Goal: Task Accomplishment & Management: Use online tool/utility

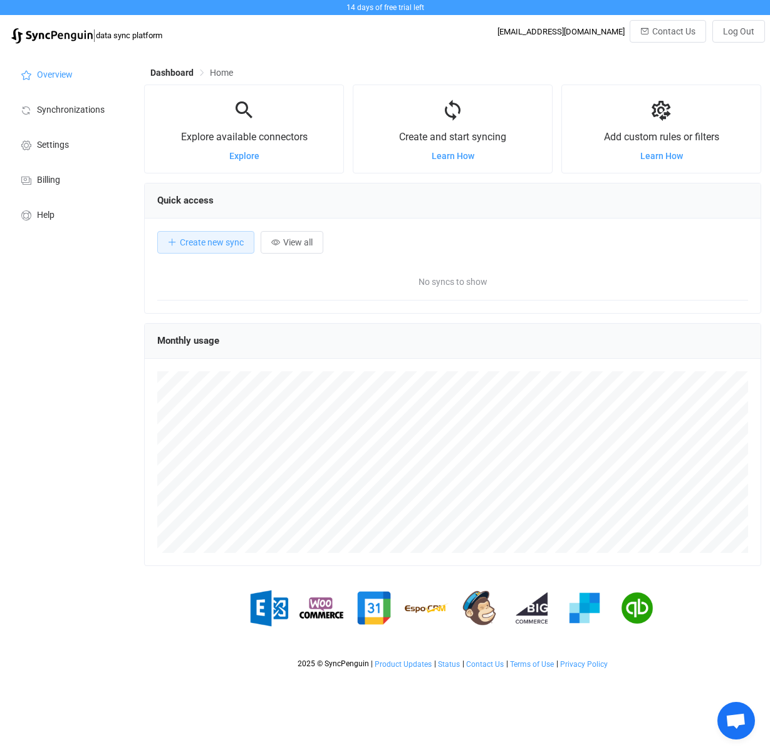
scroll to position [243, 617]
click at [246, 154] on span "Explore" at bounding box center [244, 156] width 30 height 10
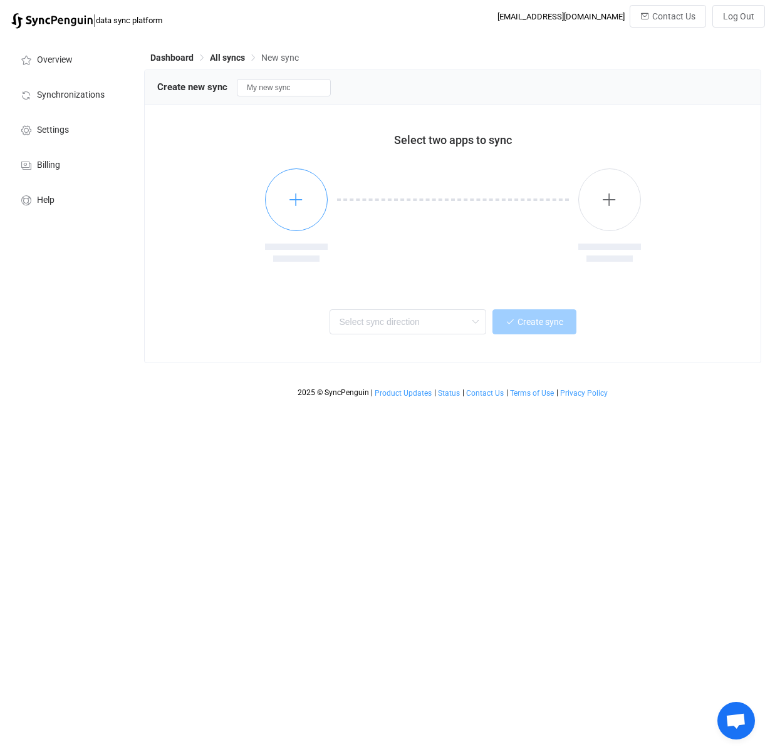
click at [302, 200] on icon "button" at bounding box center [296, 200] width 16 height 16
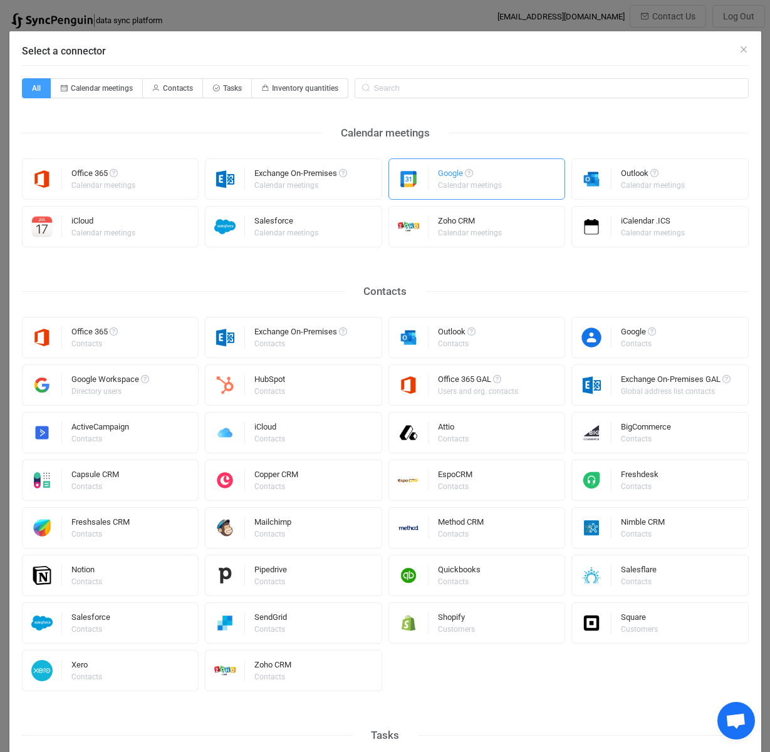
click at [449, 186] on div "Calendar meetings" at bounding box center [470, 186] width 64 height 8
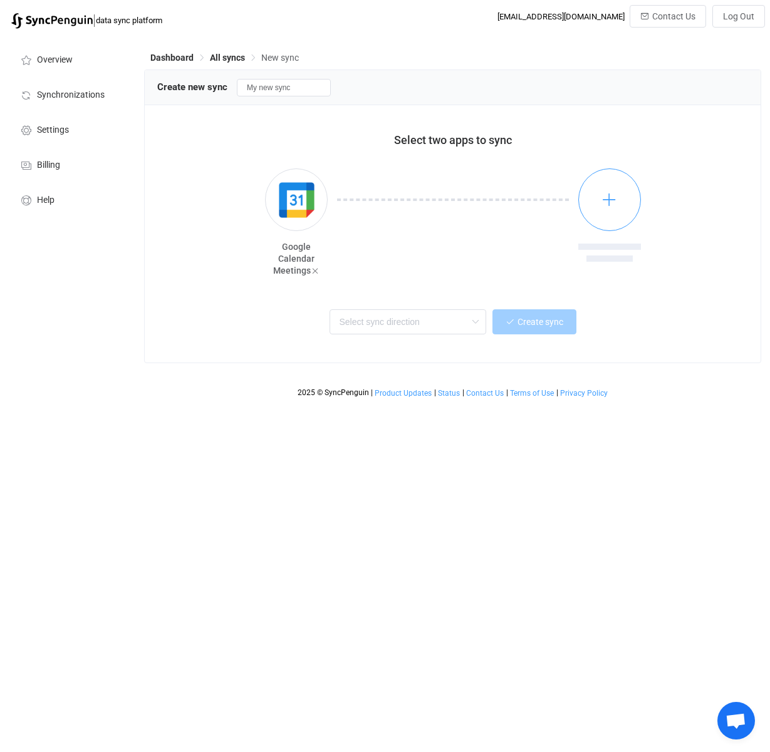
click at [615, 197] on icon "button" at bounding box center [609, 200] width 16 height 16
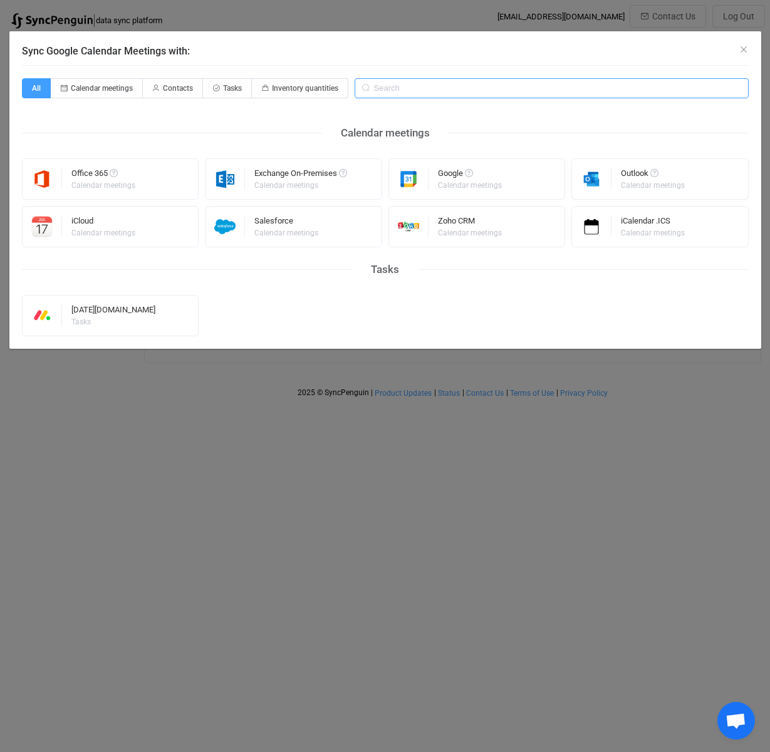
click at [444, 90] on input "Sync Google Calendar Meetings with:" at bounding box center [551, 88] width 394 height 20
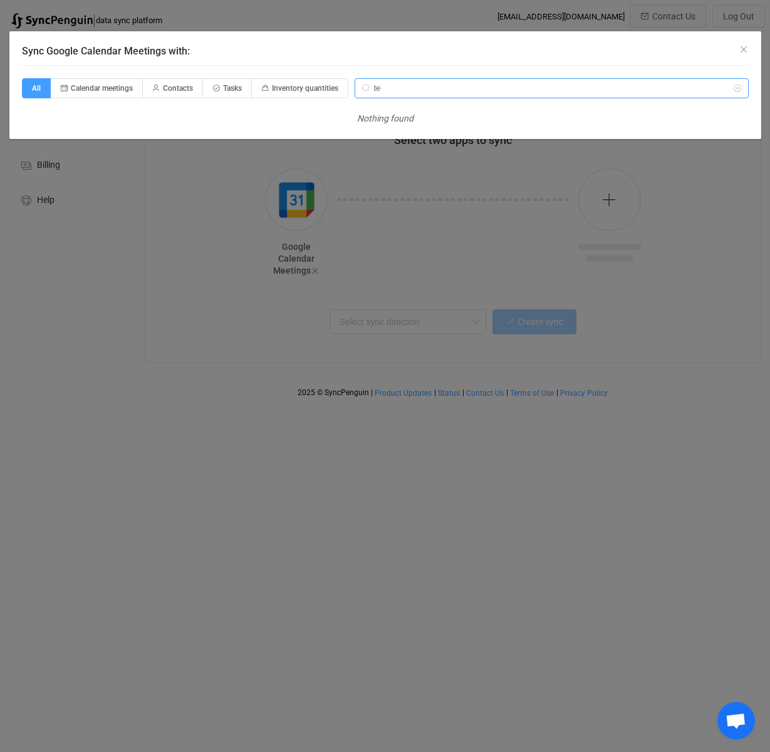
type input "t"
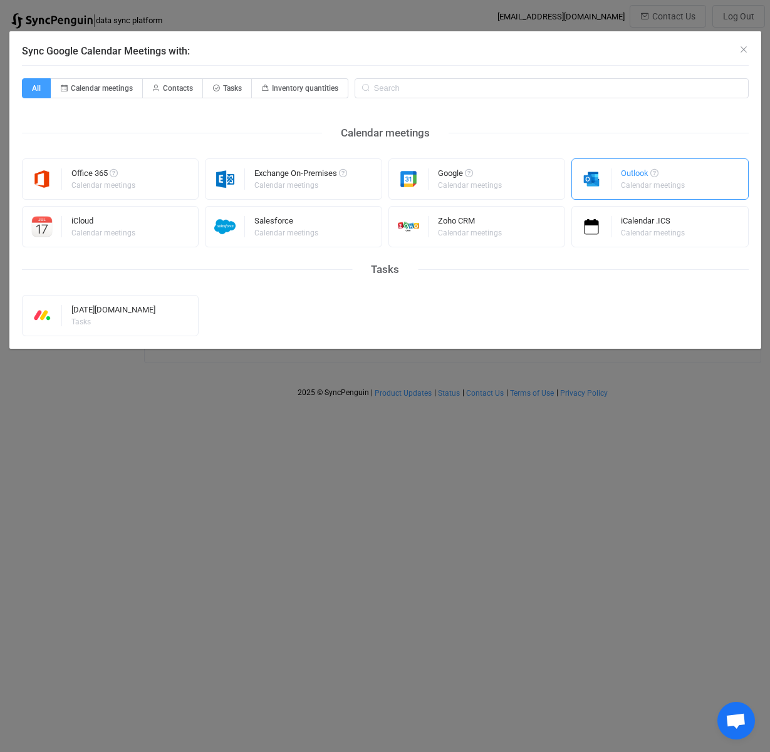
click at [631, 175] on div "Outlook" at bounding box center [653, 175] width 66 height 13
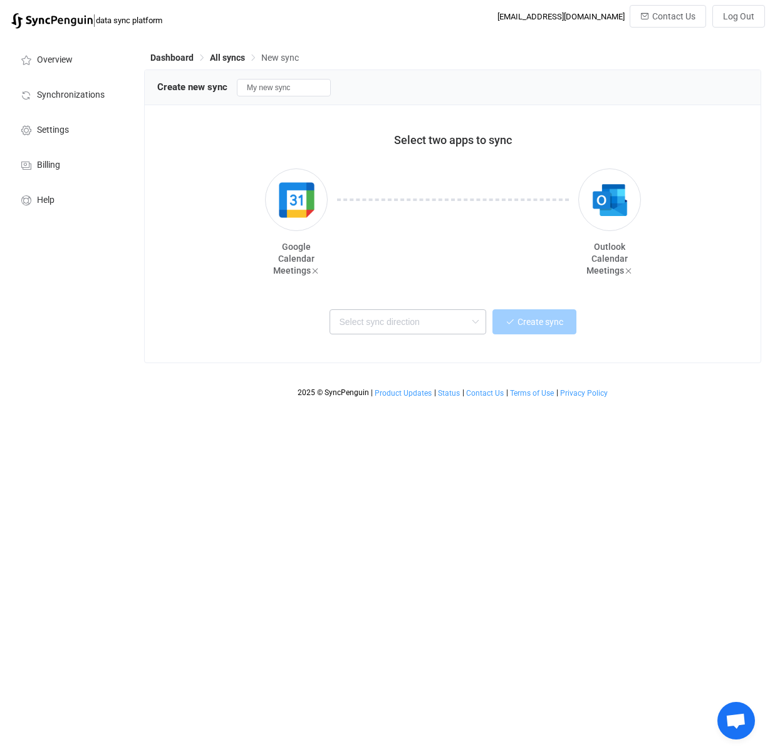
click at [476, 321] on icon at bounding box center [475, 321] width 16 height 25
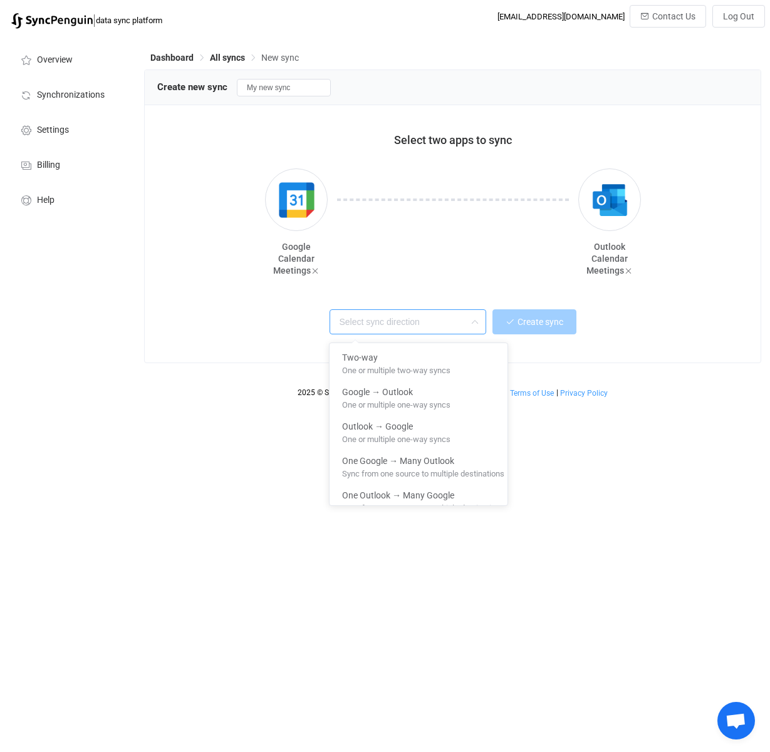
click at [477, 321] on icon at bounding box center [475, 321] width 16 height 25
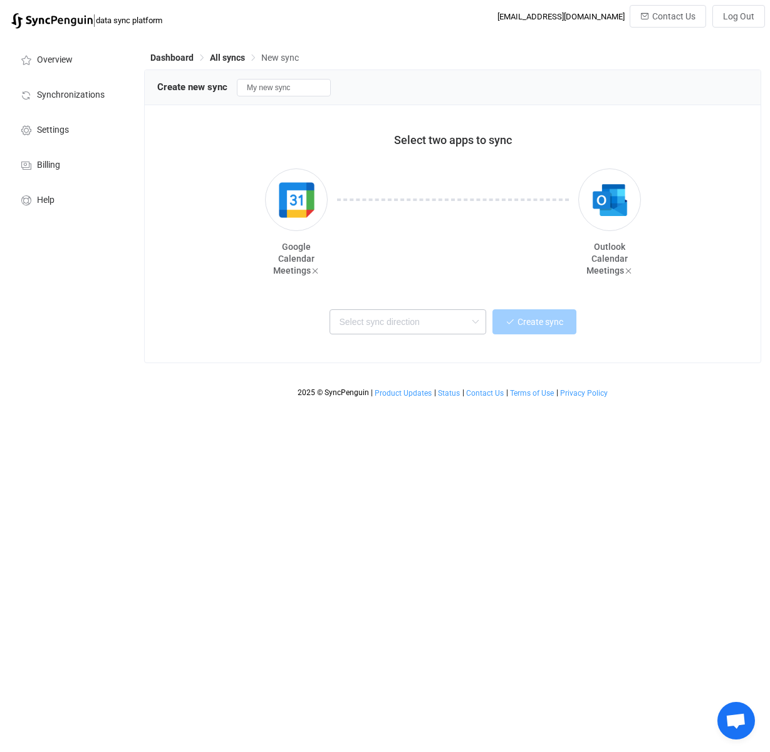
click at [477, 320] on icon at bounding box center [475, 321] width 16 height 25
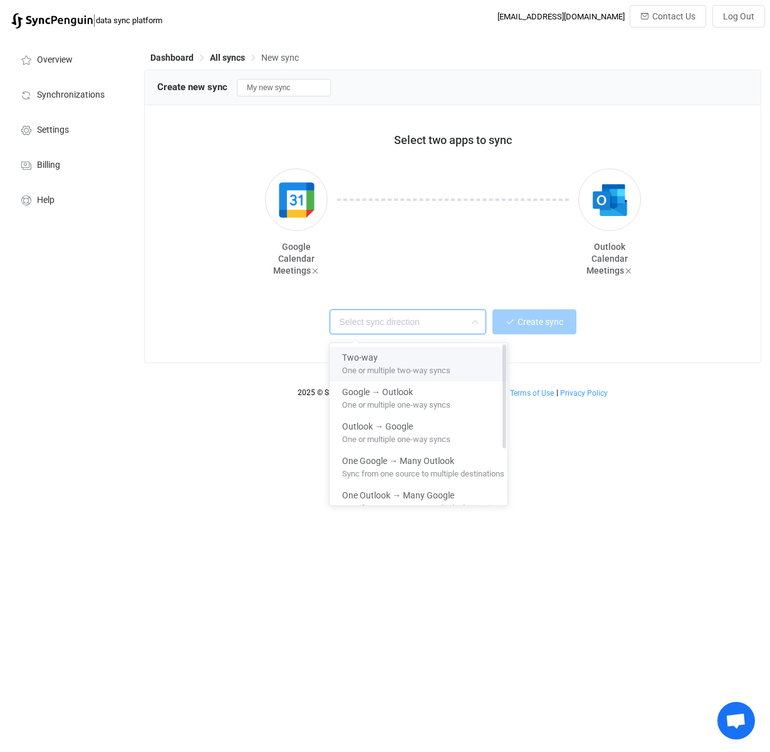
click at [425, 368] on span "One or multiple two-way syncs" at bounding box center [396, 368] width 108 height 14
type input "Two-way"
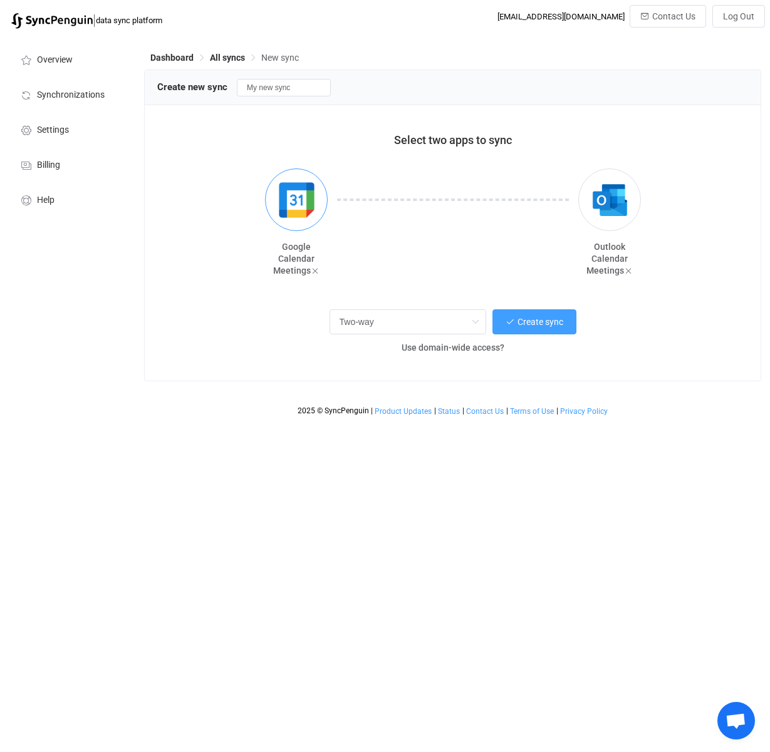
click at [297, 198] on img "button" at bounding box center [296, 200] width 47 height 47
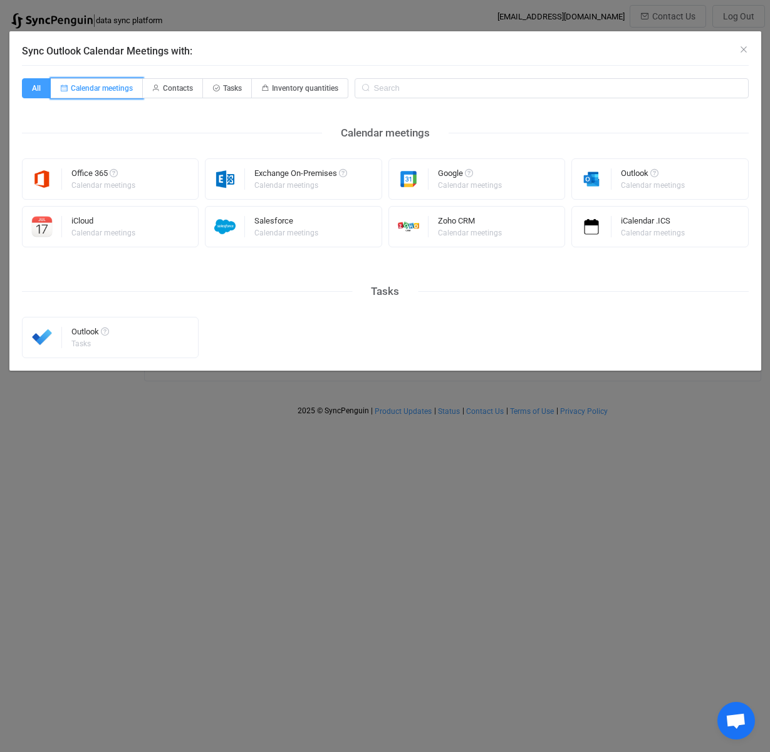
click at [105, 85] on span "Calendar meetings" at bounding box center [102, 88] width 62 height 9
click at [62, 85] on input "Calendar meetings" at bounding box center [58, 84] width 8 height 8
radio input "true"
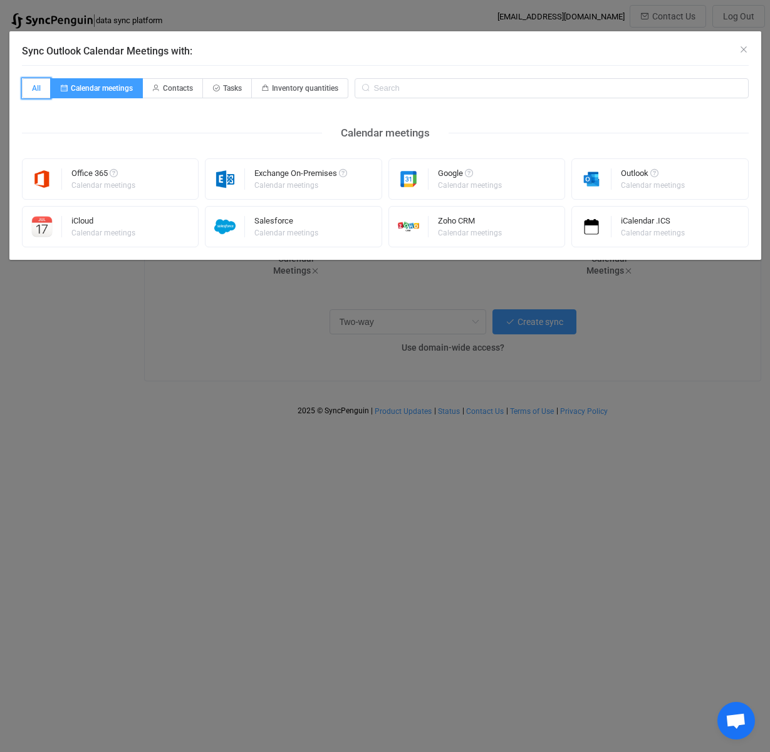
click at [36, 87] on span "All" at bounding box center [36, 88] width 29 height 20
click at [33, 87] on input "All" at bounding box center [29, 84] width 8 height 8
radio input "true"
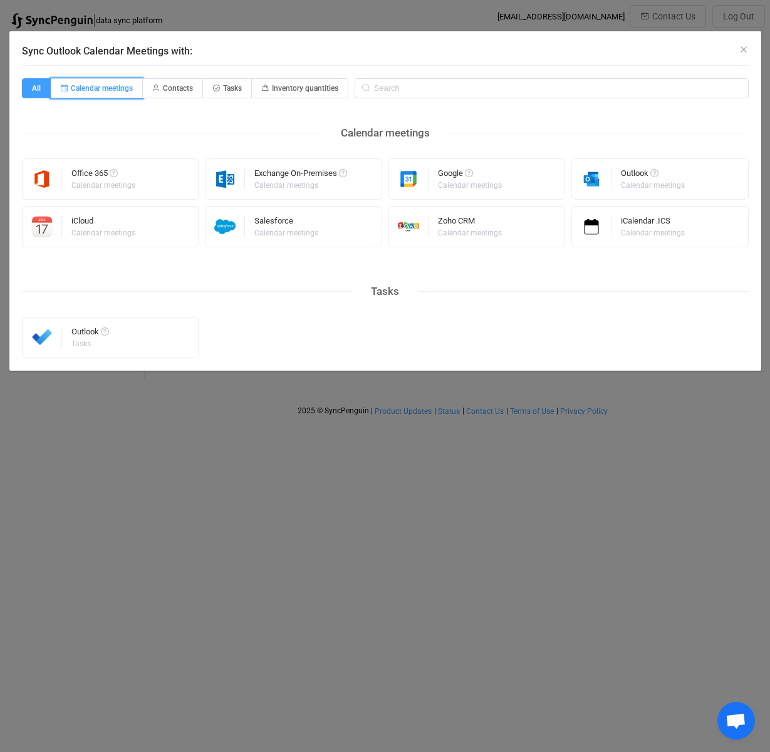
click at [117, 85] on span "Calendar meetings" at bounding box center [102, 88] width 62 height 9
click at [62, 85] on input "Calendar meetings" at bounding box center [58, 84] width 8 height 8
radio input "true"
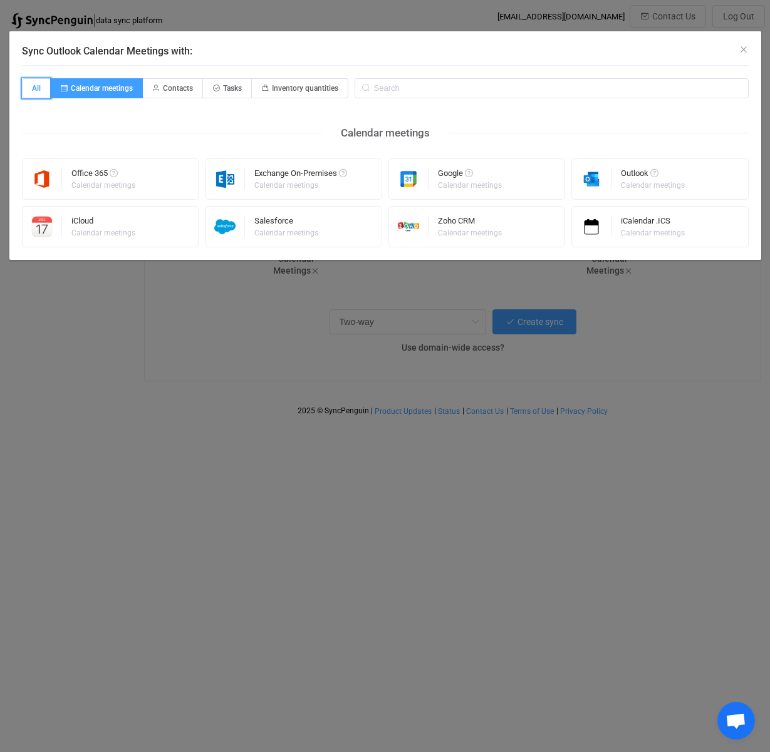
click at [37, 88] on span "All" at bounding box center [36, 88] width 29 height 20
click at [33, 88] on input "All" at bounding box center [29, 84] width 8 height 8
radio input "true"
radio input "false"
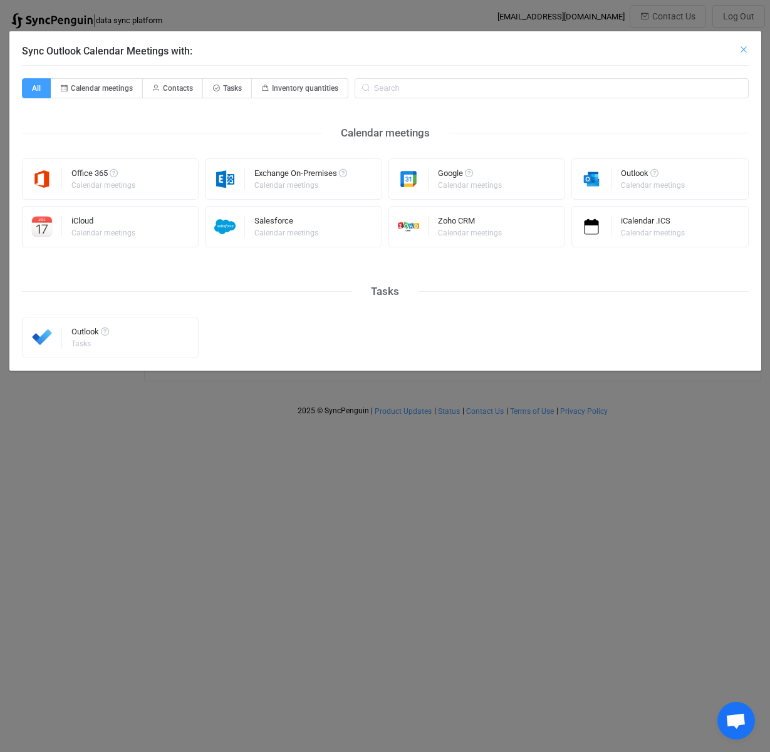
click at [743, 49] on icon "Close" at bounding box center [743, 49] width 10 height 10
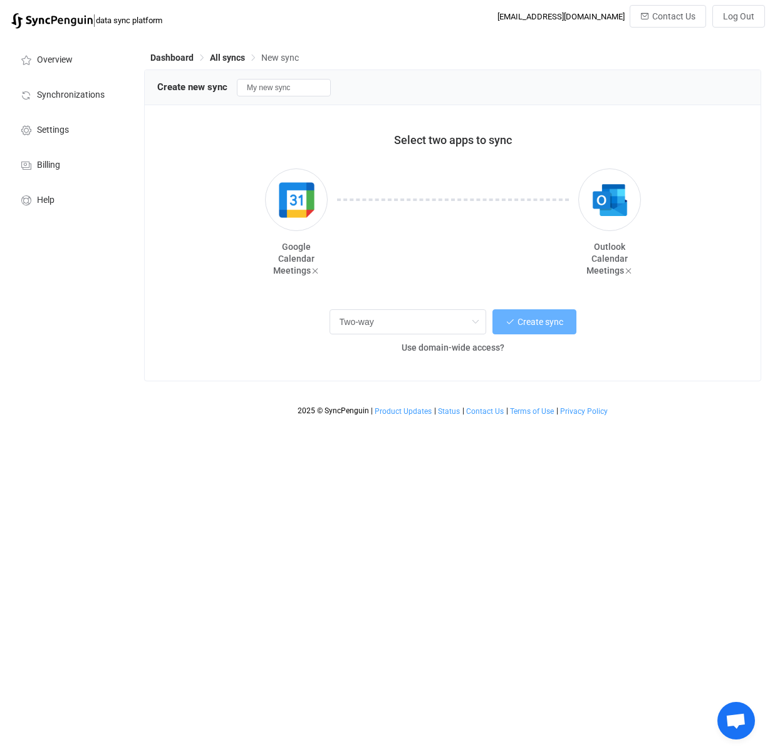
click at [528, 321] on span "Create sync" at bounding box center [540, 322] width 46 height 10
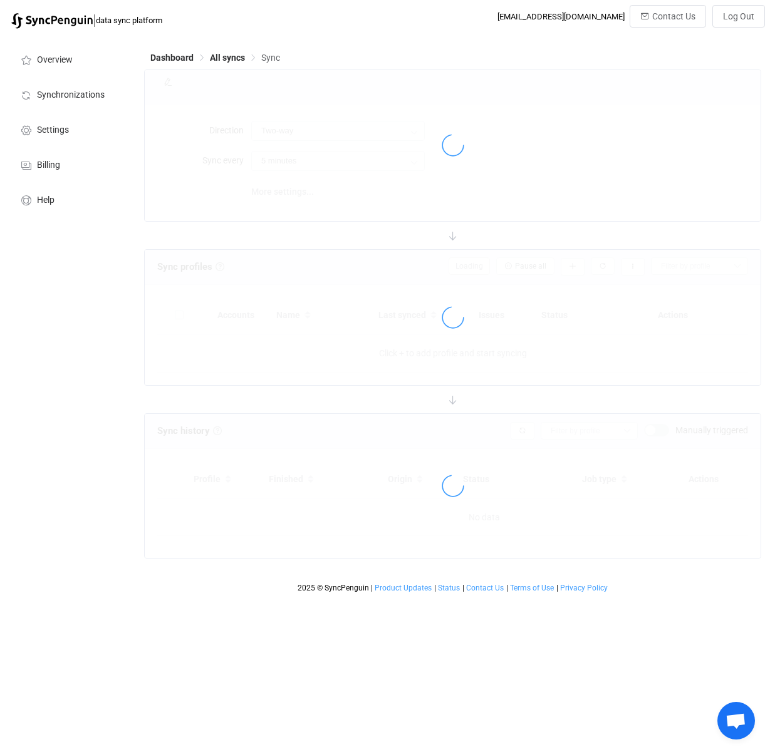
type input "10 minutes"
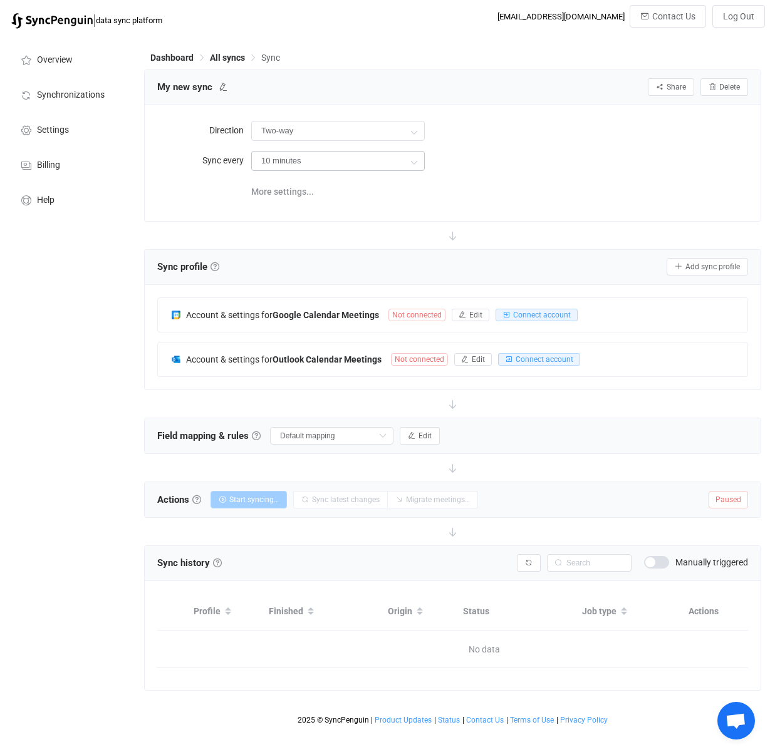
click at [415, 160] on icon at bounding box center [414, 161] width 16 height 25
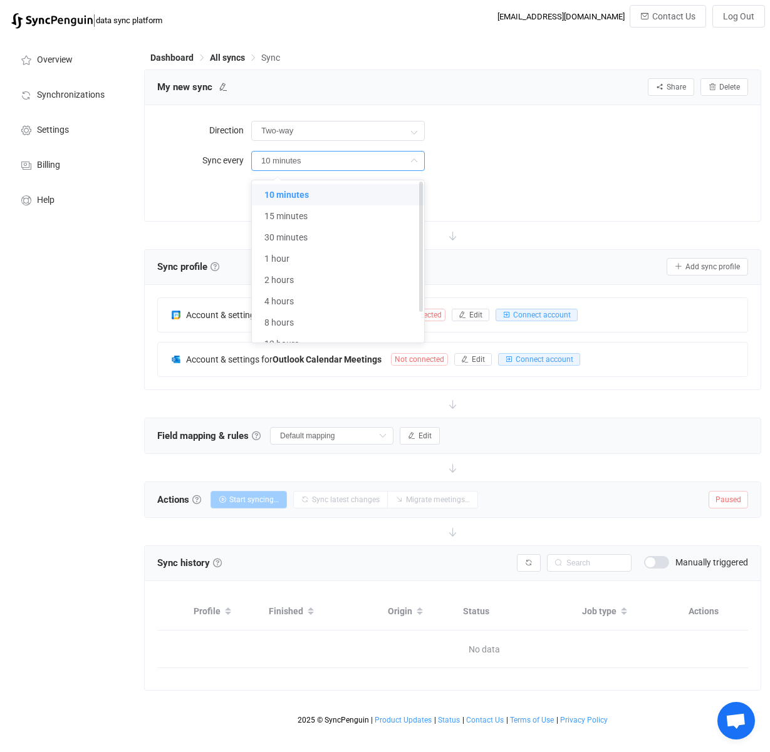
click at [306, 193] on span "10 minutes" at bounding box center [286, 195] width 44 height 10
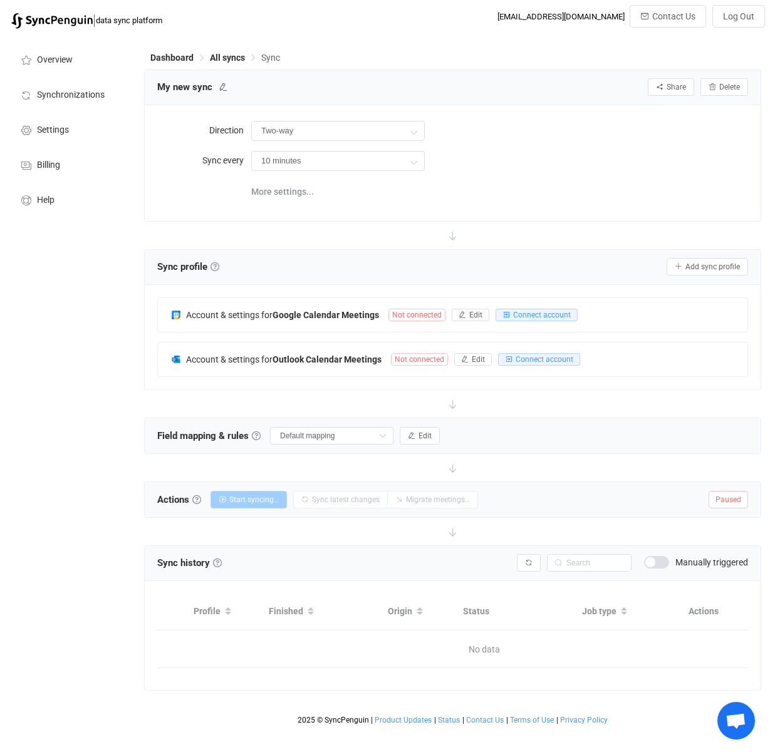
click at [551, 163] on div "10 minutes" at bounding box center [499, 161] width 497 height 26
click at [294, 188] on span "More settings..." at bounding box center [282, 191] width 63 height 25
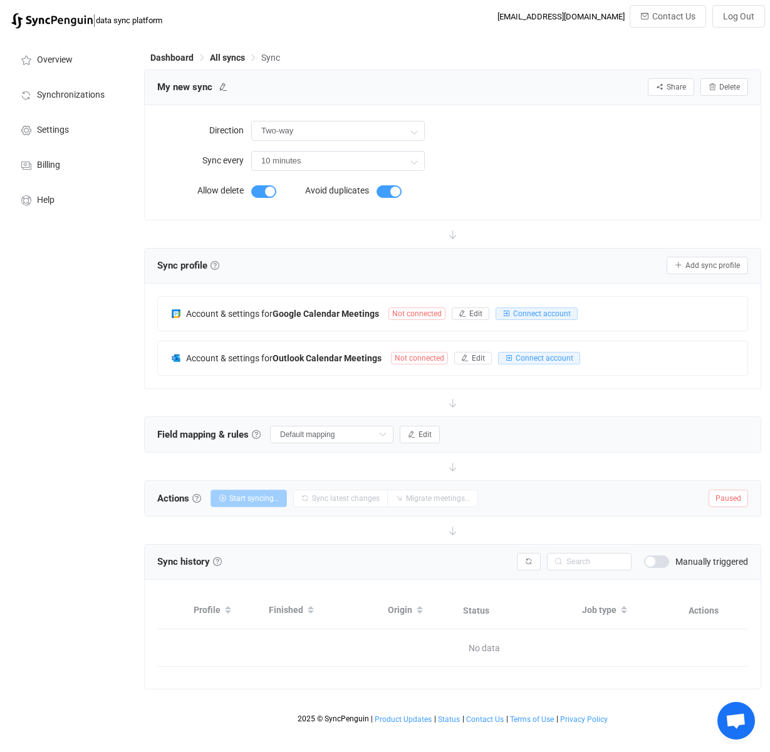
click at [589, 198] on form "Allow delete Avoid duplicates" at bounding box center [376, 192] width 438 height 29
click at [482, 313] on button "Edit" at bounding box center [470, 313] width 38 height 13
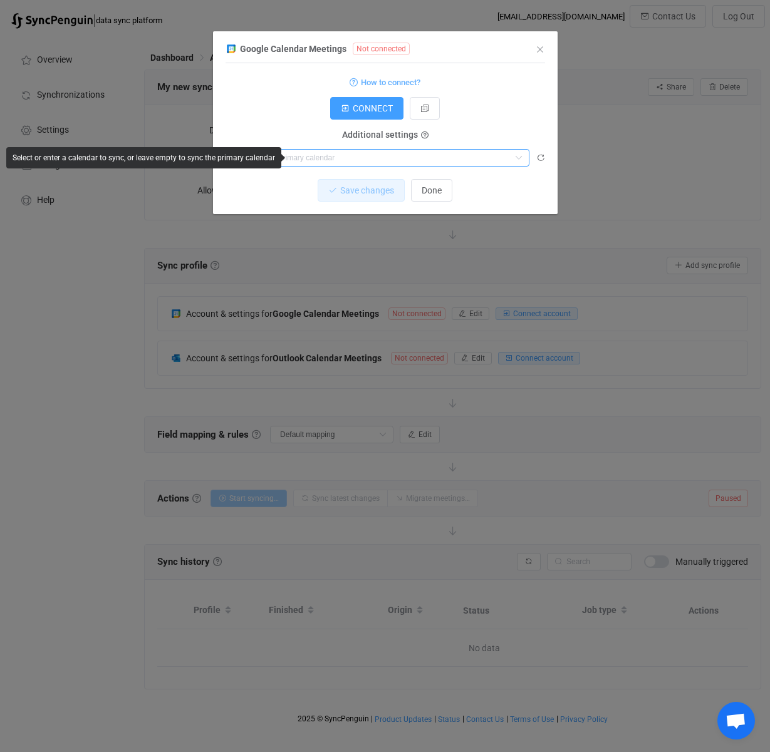
click at [314, 156] on input "dialog" at bounding box center [398, 158] width 261 height 18
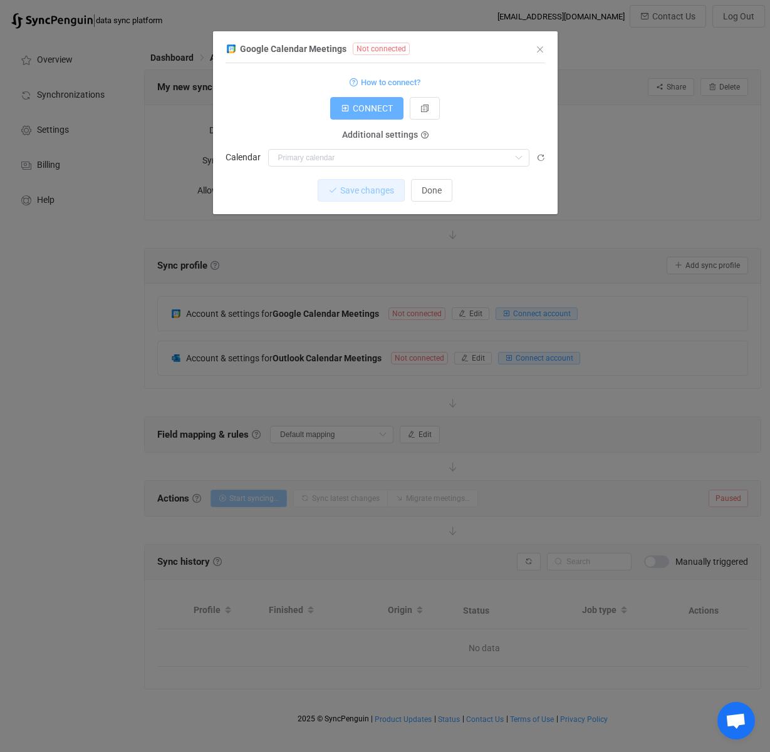
click at [370, 108] on span "CONNECT" at bounding box center [373, 108] width 40 height 10
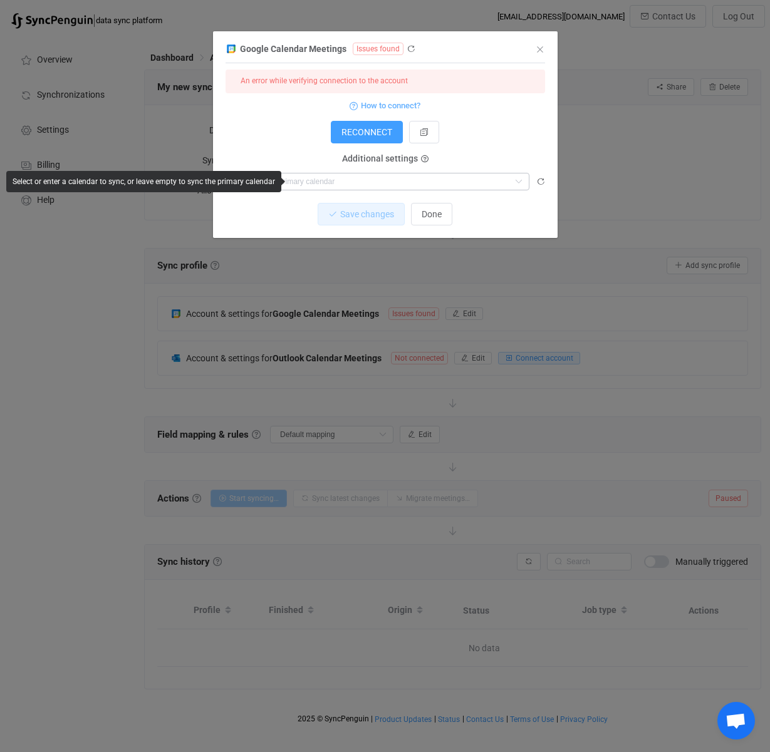
click at [518, 178] on icon "dialog" at bounding box center [518, 182] width 16 height 18
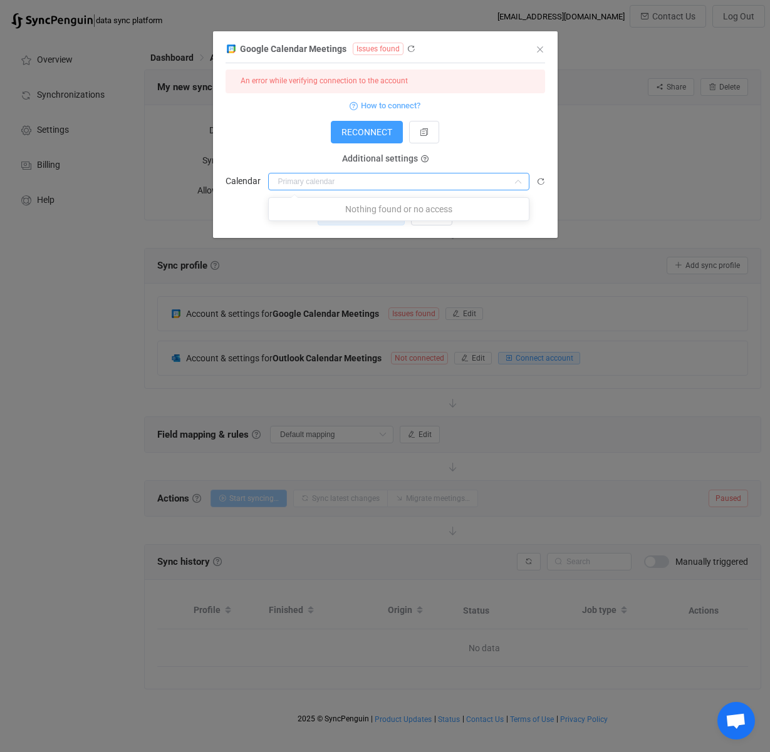
click at [518, 178] on icon "dialog" at bounding box center [518, 182] width 16 height 18
click at [378, 103] on span "How to connect?" at bounding box center [390, 105] width 59 height 14
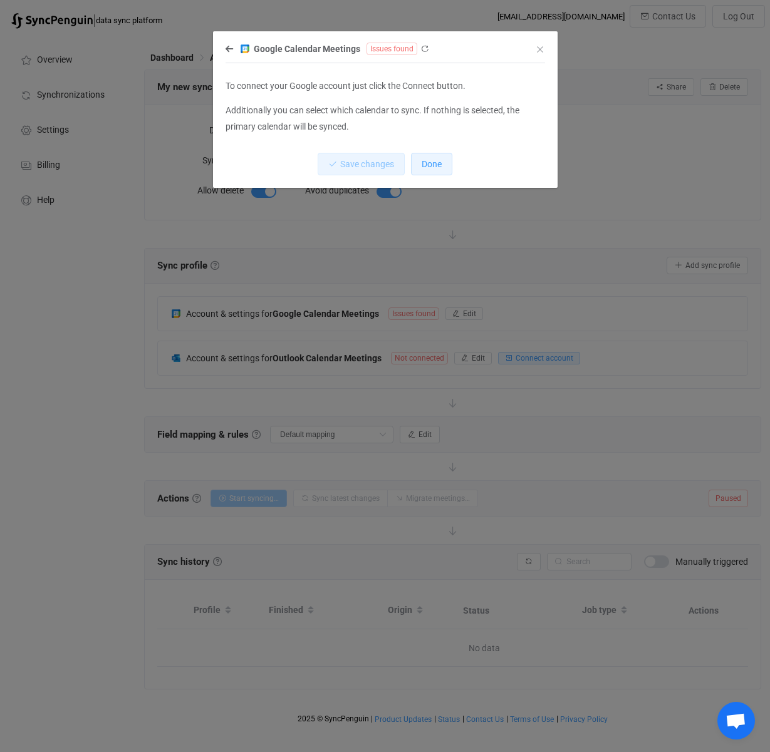
click at [430, 169] on button "Done" at bounding box center [431, 164] width 41 height 23
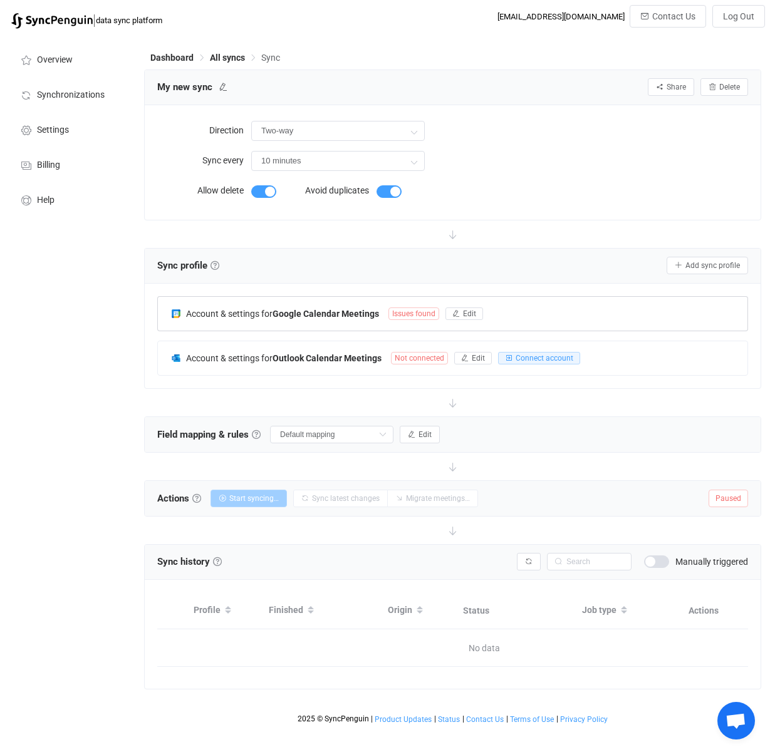
click at [351, 309] on b "Google Calendar Meetings" at bounding box center [325, 314] width 106 height 10
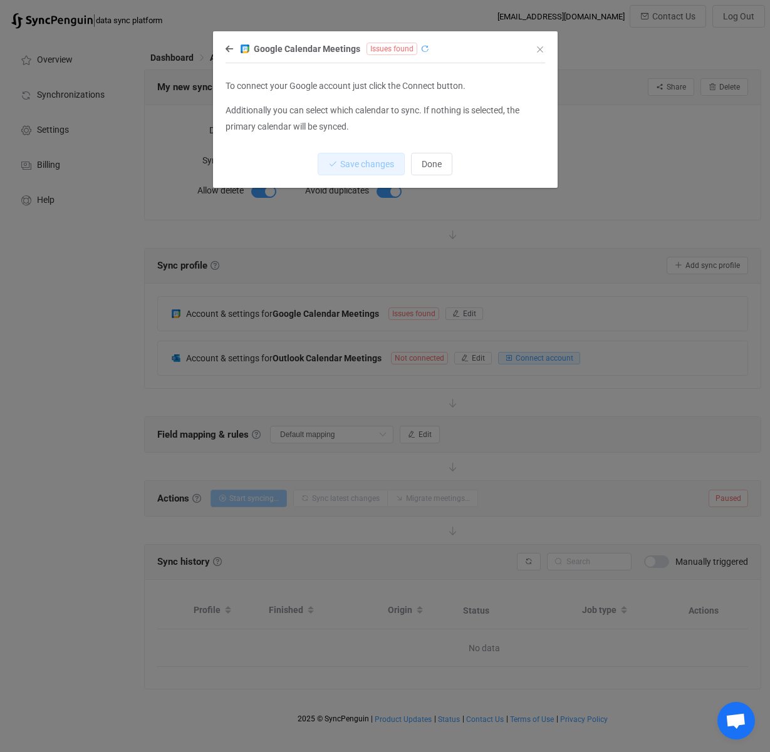
click at [421, 48] on icon "dialog" at bounding box center [424, 48] width 9 height 9
click at [436, 162] on span "Done" at bounding box center [431, 164] width 20 height 10
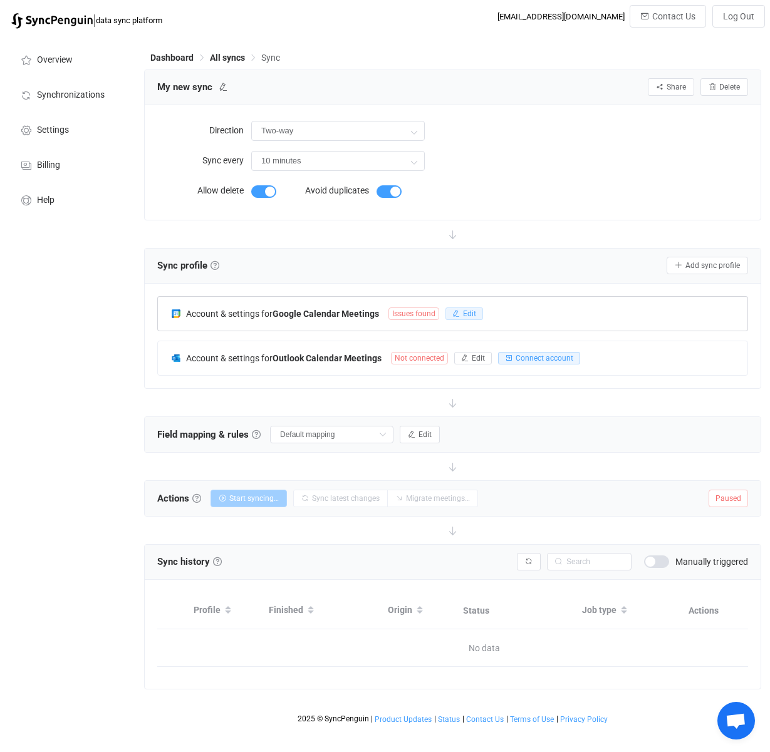
click at [468, 317] on span "Edit" at bounding box center [469, 313] width 13 height 9
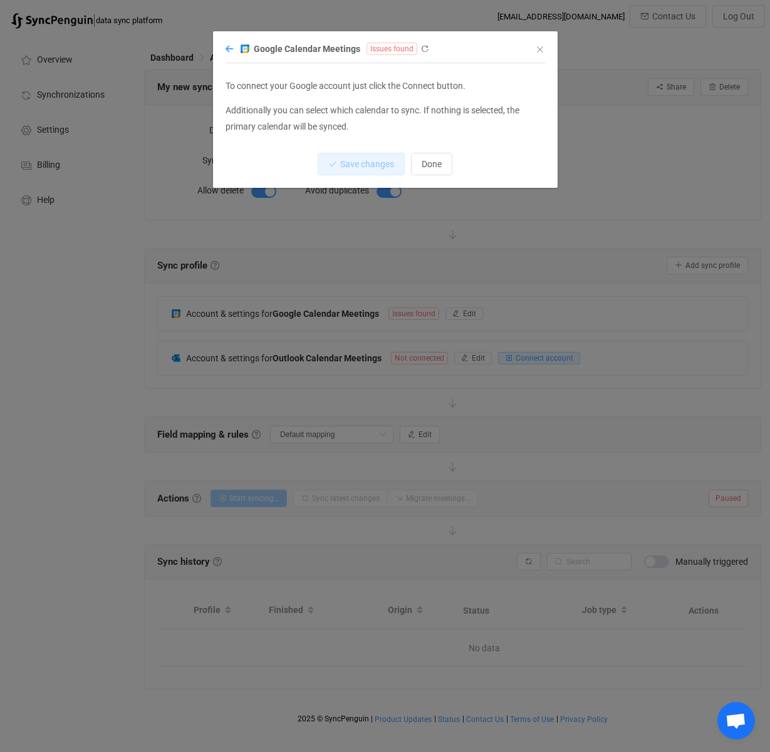
click at [228, 47] on icon "dialog" at bounding box center [229, 48] width 8 height 9
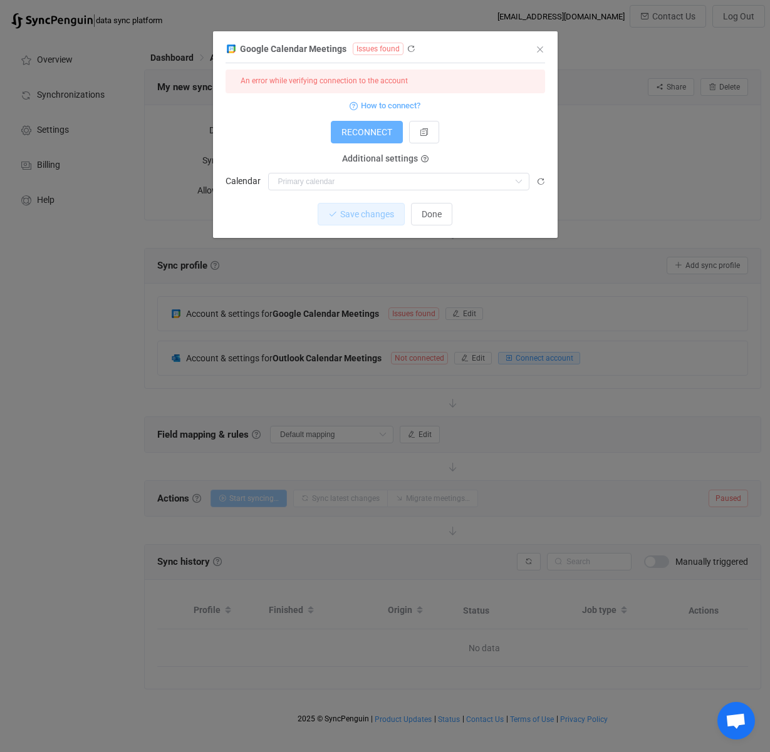
click at [377, 134] on span "RECONNECT" at bounding box center [366, 132] width 51 height 10
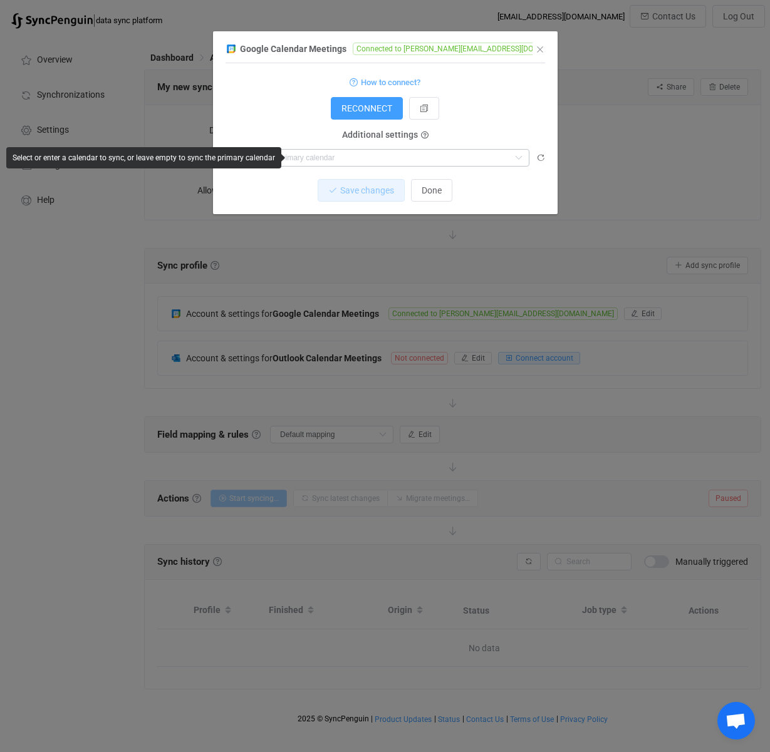
click at [520, 158] on icon "dialog" at bounding box center [518, 158] width 16 height 18
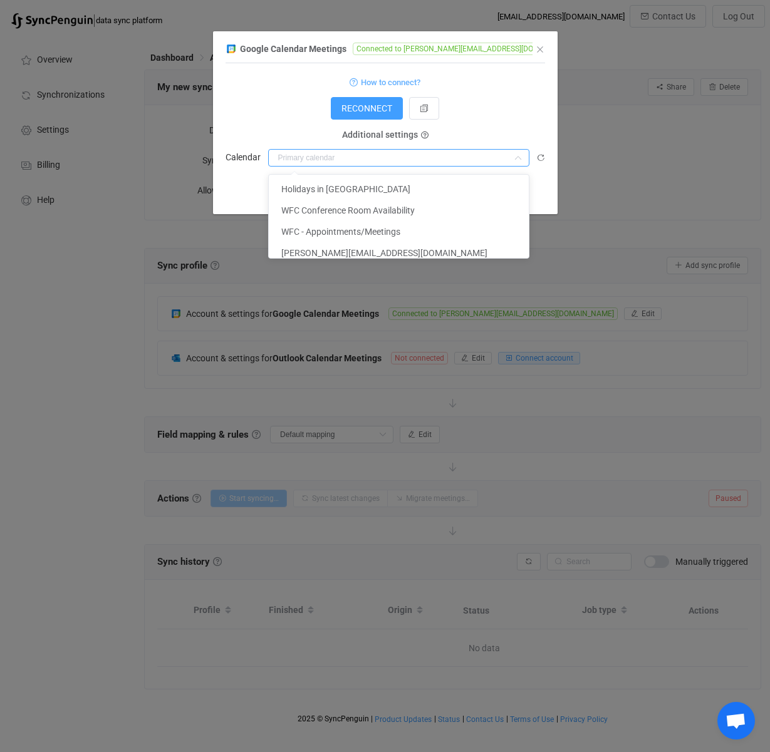
click at [520, 158] on icon "dialog" at bounding box center [518, 158] width 16 height 18
click at [508, 120] on div "RECONNECT" at bounding box center [384, 108] width 319 height 23
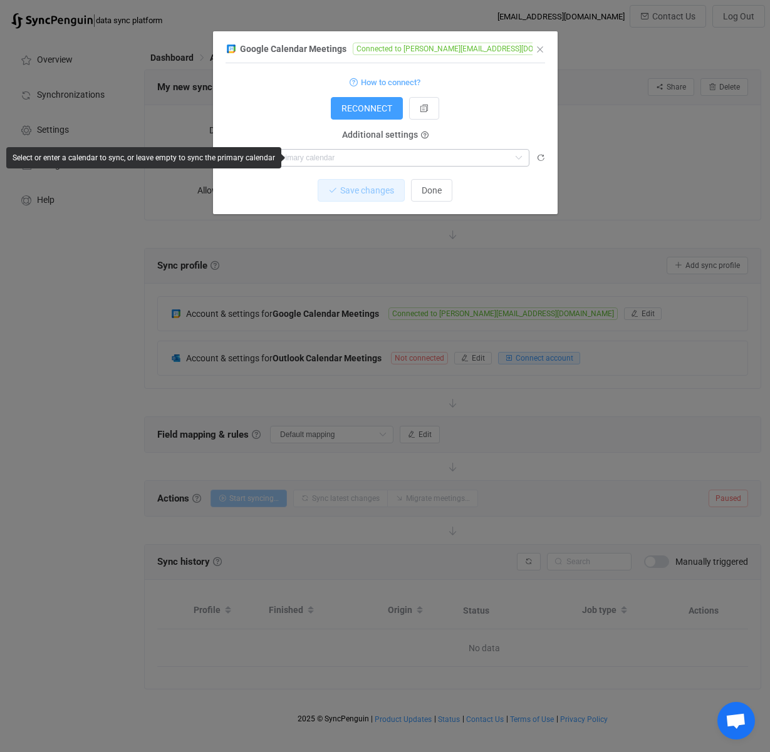
click at [520, 159] on icon "dialog" at bounding box center [518, 158] width 16 height 18
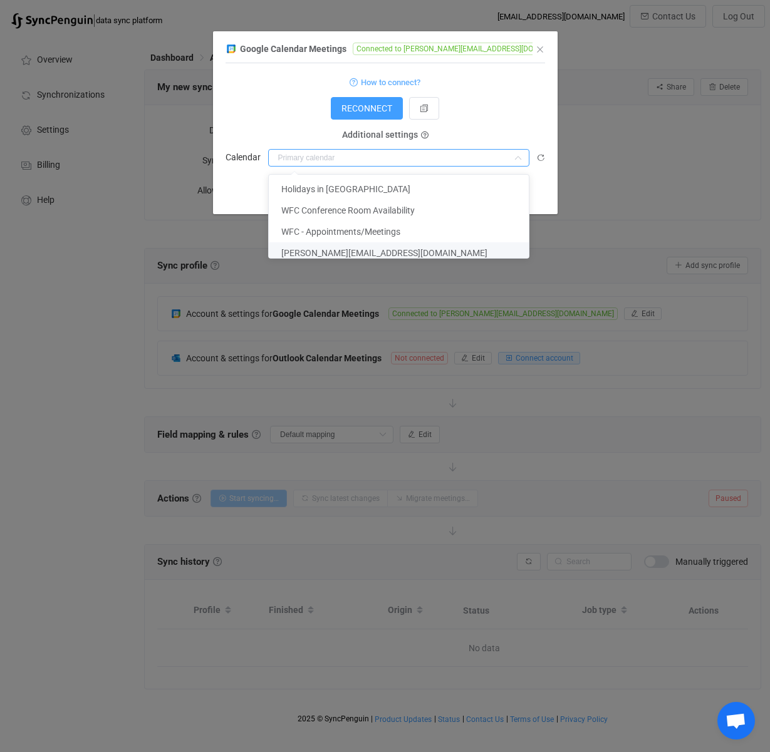
click at [353, 255] on span "[PERSON_NAME][EMAIL_ADDRESS][DOMAIN_NAME]" at bounding box center [384, 253] width 206 height 10
type input "[PERSON_NAME][EMAIL_ADDRESS][DOMAIN_NAME]"
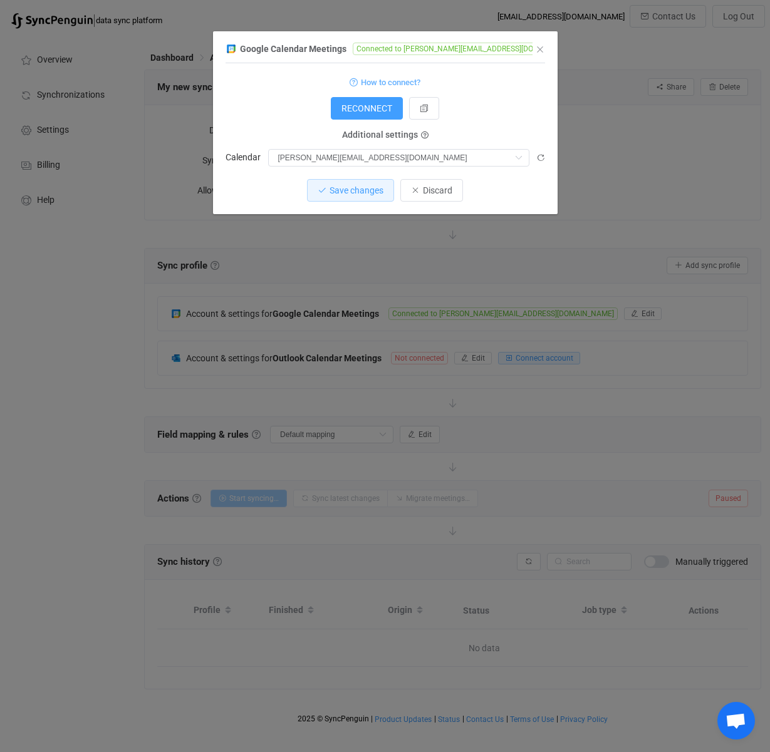
click at [518, 115] on div "RECONNECT" at bounding box center [384, 108] width 319 height 23
click at [361, 193] on span "Save changes" at bounding box center [356, 190] width 54 height 10
click at [430, 189] on span "Done" at bounding box center [431, 190] width 20 height 10
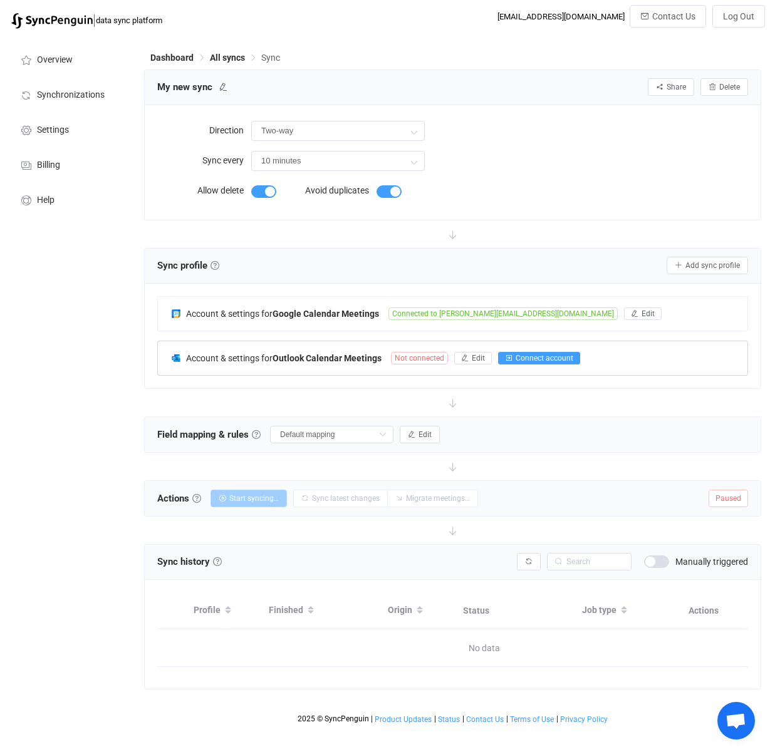
click at [528, 355] on span "Connect account" at bounding box center [544, 358] width 58 height 9
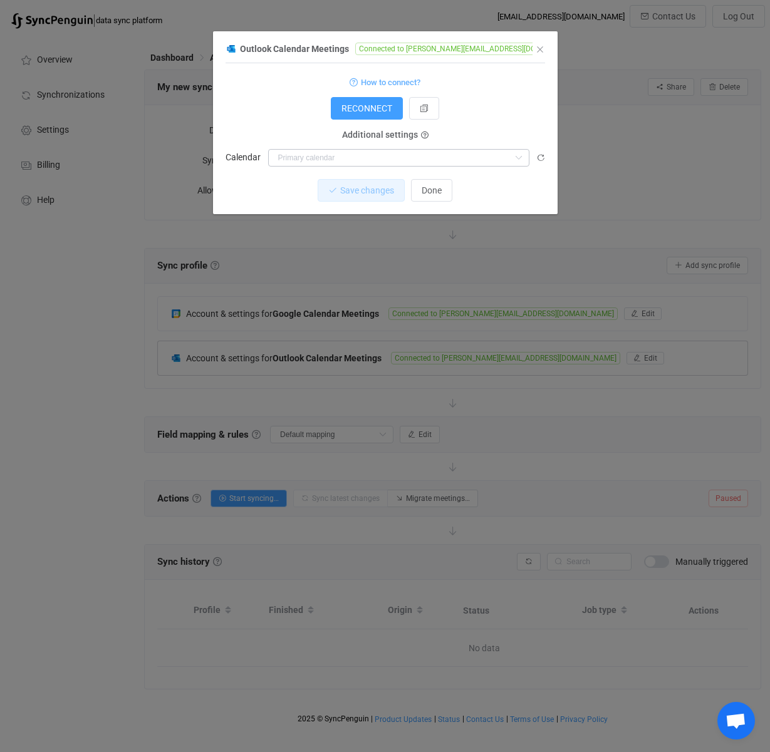
click at [517, 152] on icon "dialog" at bounding box center [518, 158] width 16 height 18
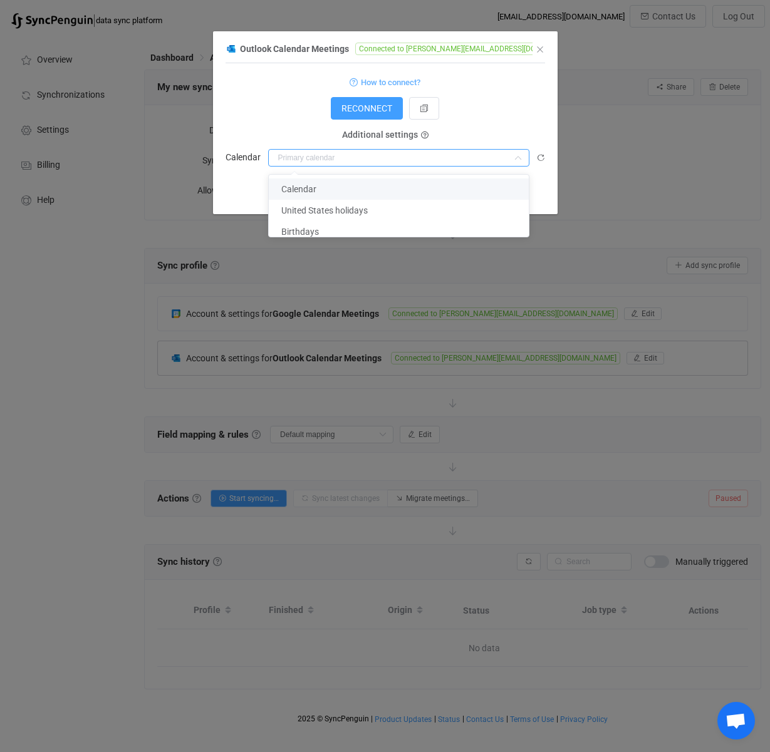
click at [306, 188] on span "Calendar" at bounding box center [298, 189] width 35 height 10
type input "Calendar"
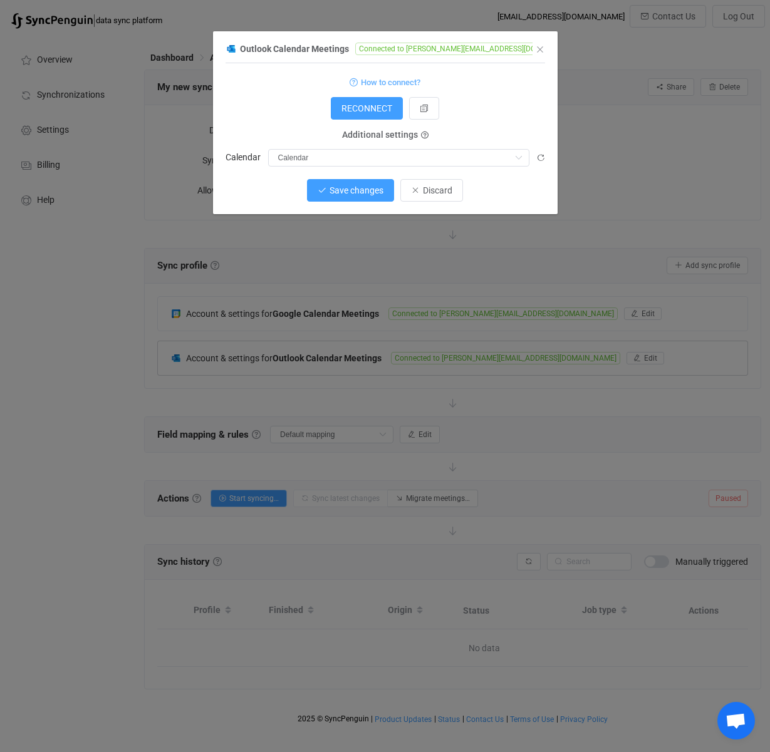
click at [345, 188] on span "Save changes" at bounding box center [356, 190] width 54 height 10
click at [437, 195] on span "Done" at bounding box center [431, 190] width 20 height 10
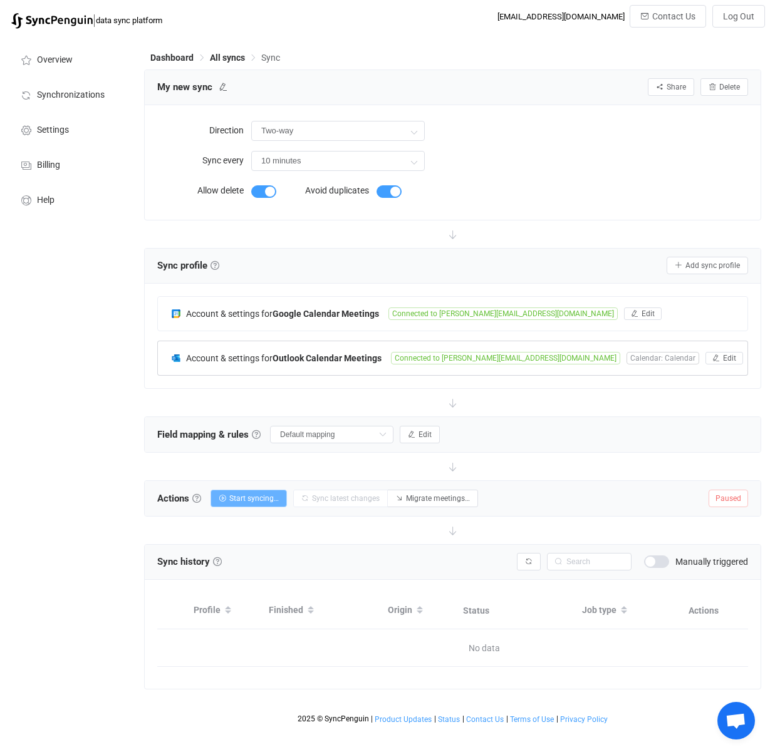
click at [255, 498] on span "Start syncing…" at bounding box center [253, 498] width 49 height 9
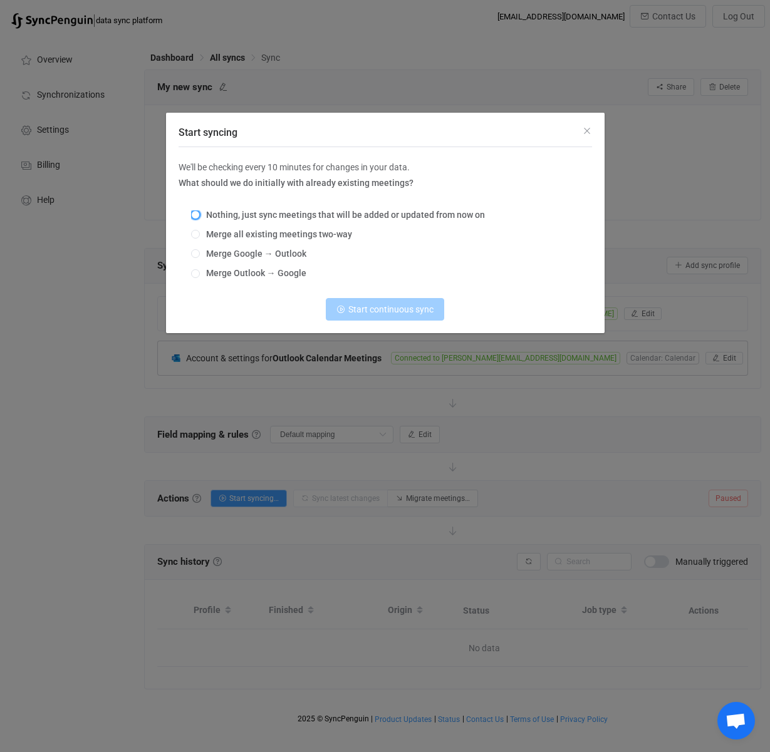
click at [196, 211] on span "Start syncing" at bounding box center [195, 214] width 9 height 9
click at [196, 211] on input "Nothing, just sync meetings that will be added or updated from now on" at bounding box center [195, 215] width 9 height 10
radio input "true"
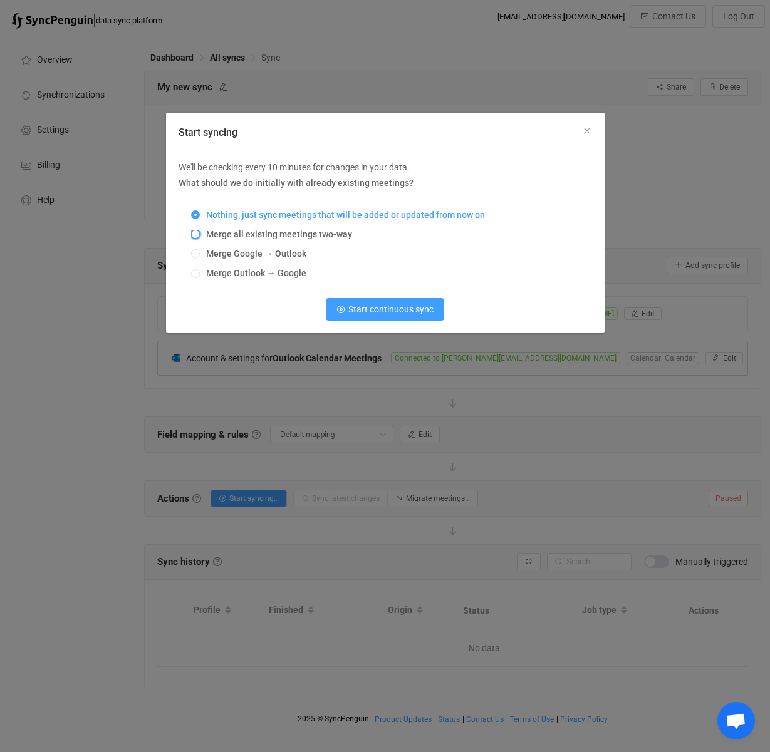
click at [193, 230] on span "Start syncing" at bounding box center [195, 234] width 9 height 9
click at [193, 230] on input "Merge all existing meetings two-way" at bounding box center [195, 235] width 9 height 10
radio input "true"
radio input "false"
radio input "true"
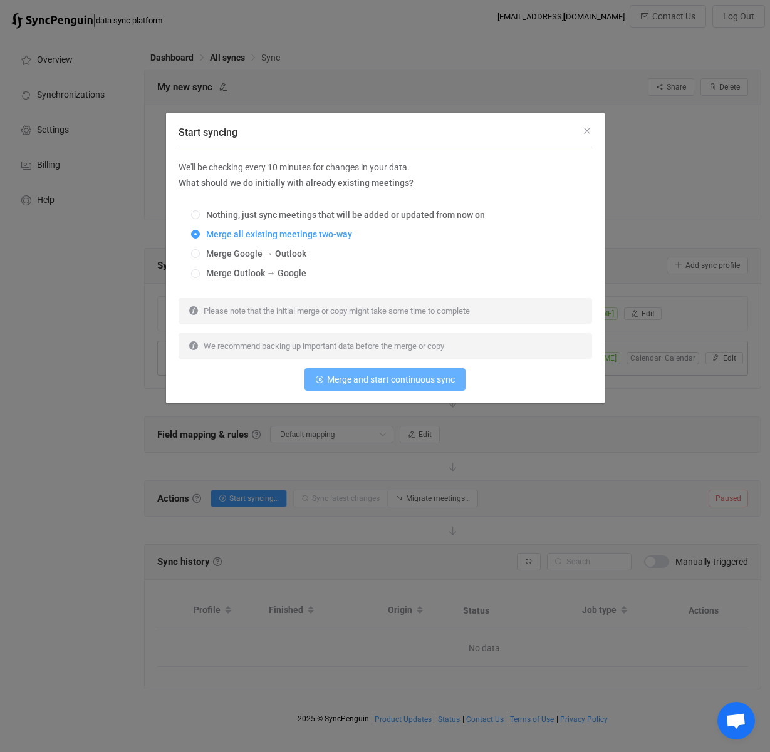
click at [431, 381] on span "Merge and start continuous sync" at bounding box center [391, 379] width 128 height 10
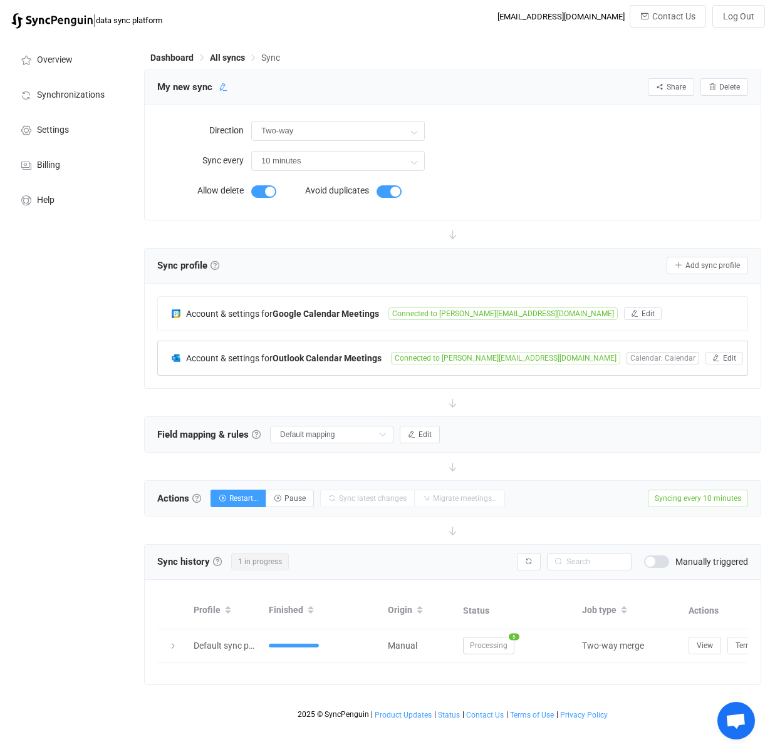
click at [219, 87] on icon at bounding box center [223, 87] width 9 height 9
drag, startPoint x: 220, startPoint y: 88, endPoint x: 106, endPoint y: 89, distance: 114.0
click at [107, 90] on div "Overview Synchronizations Settings Billing Help Dashboard All syncs Sync My new…" at bounding box center [385, 380] width 770 height 691
type input "WFC and WDG"
click at [276, 87] on icon at bounding box center [280, 87] width 9 height 9
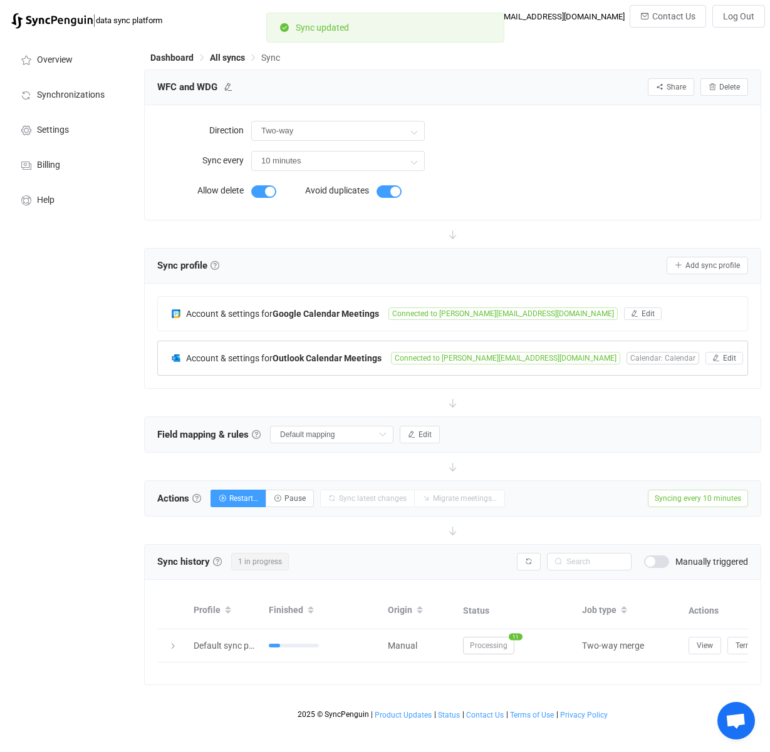
click at [480, 118] on div "Two-way Two-way Google Outlook Outlook Google" at bounding box center [499, 131] width 497 height 26
click at [641, 314] on span "Edit" at bounding box center [647, 313] width 13 height 9
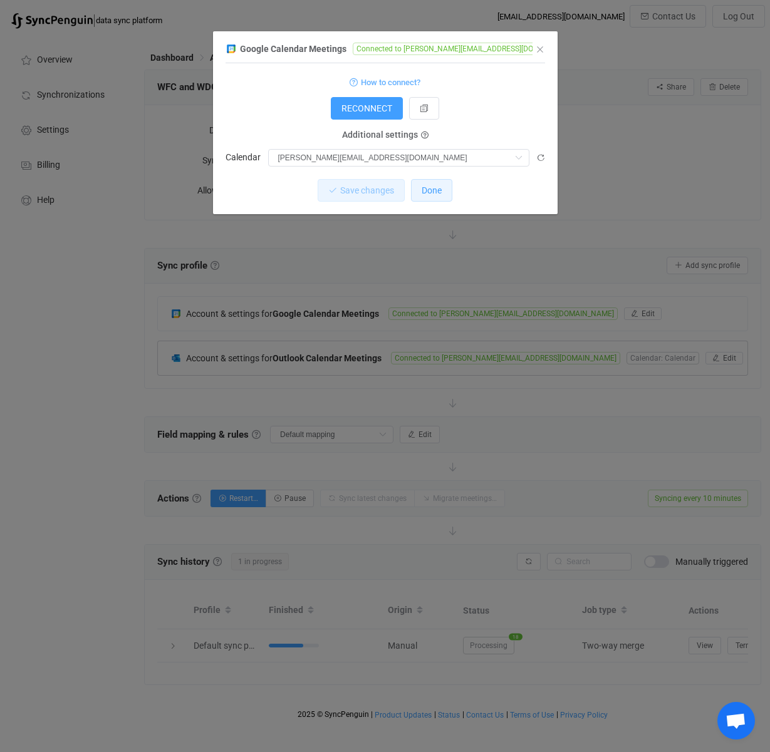
click at [442, 190] on button "Done" at bounding box center [431, 190] width 41 height 23
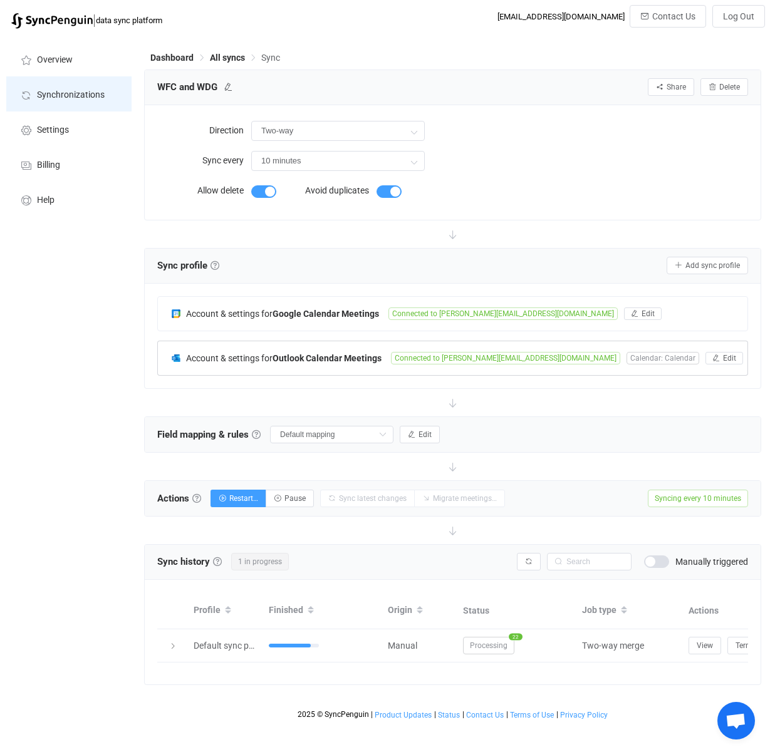
click at [61, 92] on span "Synchronizations" at bounding box center [71, 95] width 68 height 10
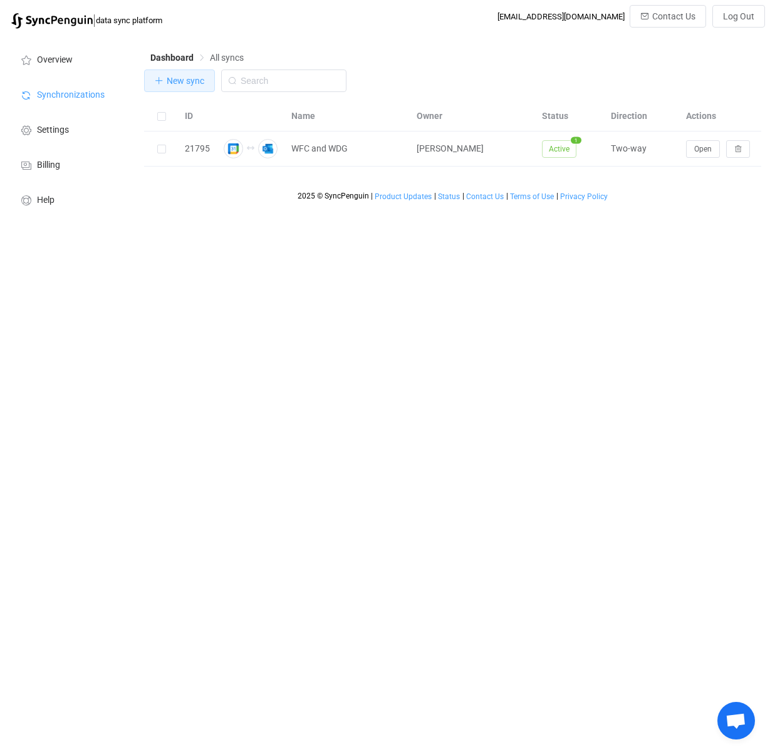
click at [186, 80] on span "New sync" at bounding box center [186, 81] width 38 height 10
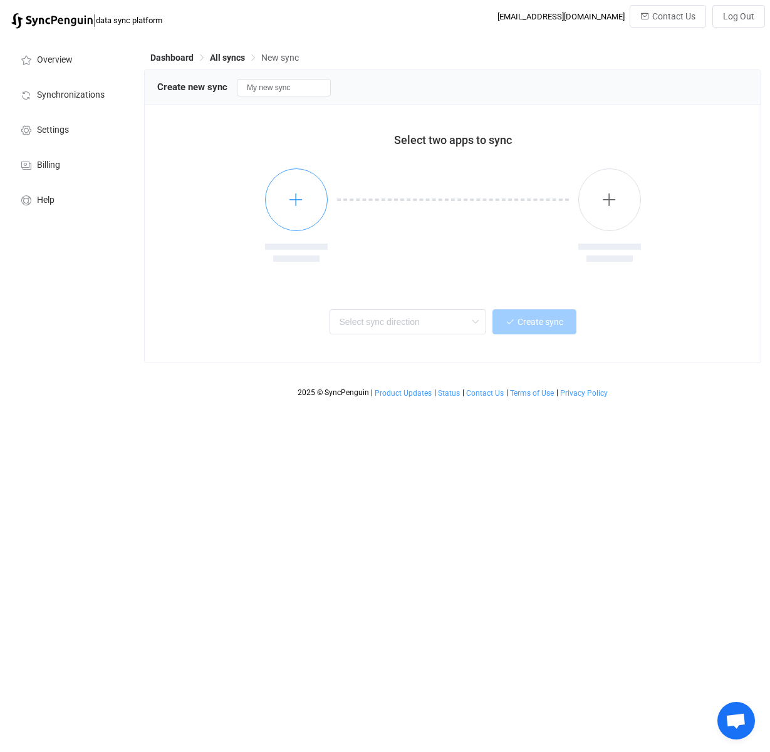
click at [296, 191] on button "button" at bounding box center [296, 199] width 63 height 63
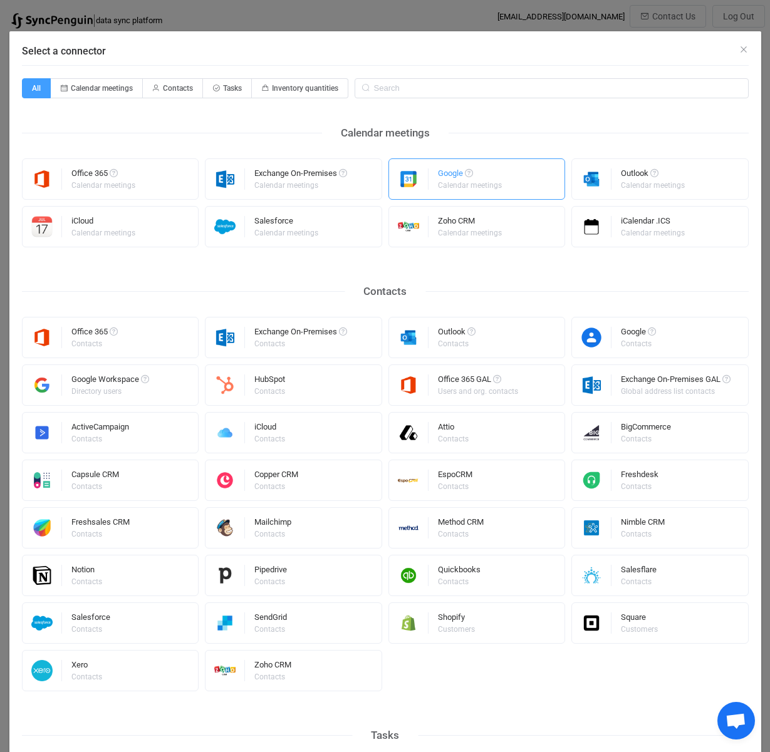
click at [443, 176] on div "Google" at bounding box center [471, 175] width 66 height 13
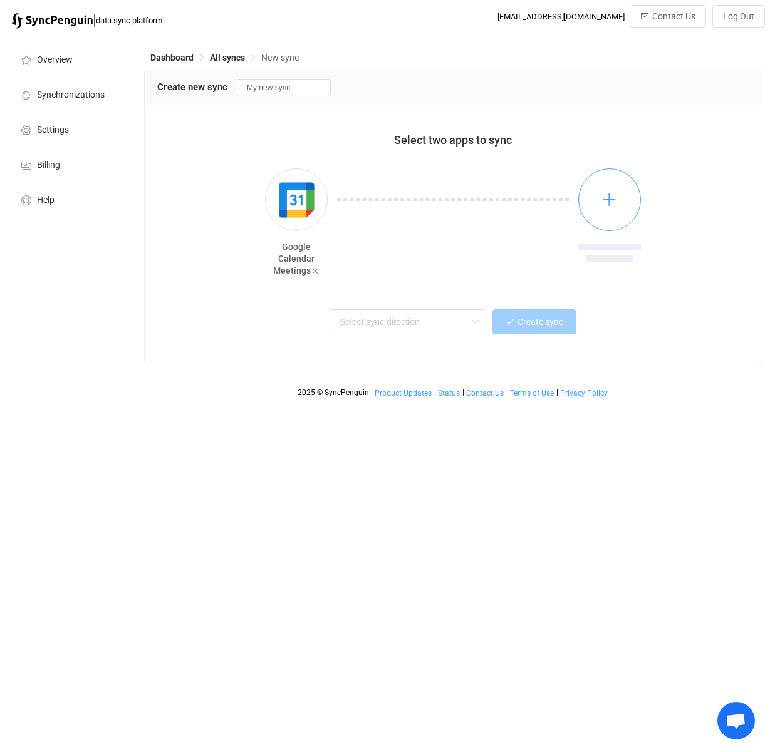
click at [618, 195] on button "button" at bounding box center [609, 199] width 63 height 63
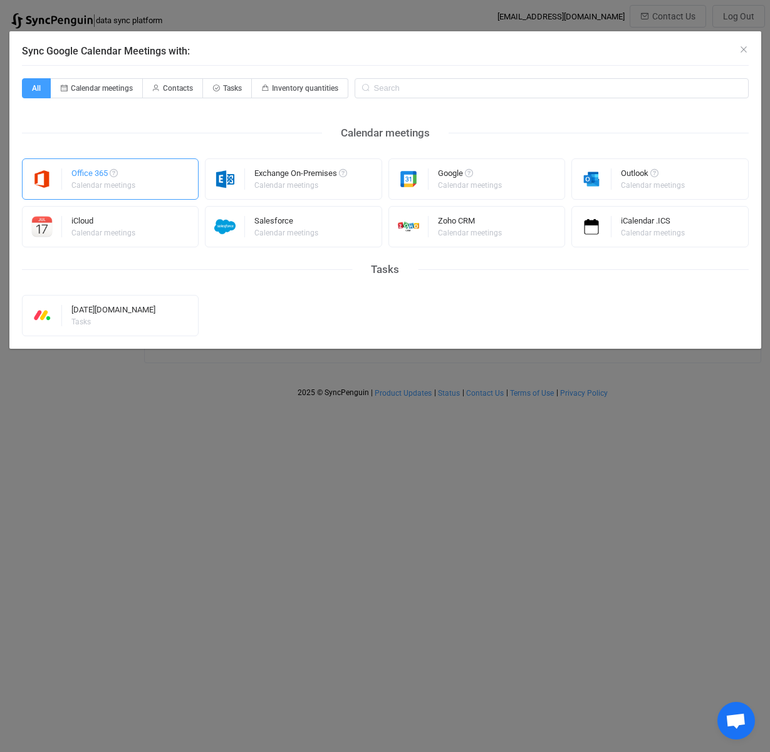
click at [101, 183] on div "Calendar meetings" at bounding box center [103, 186] width 64 height 8
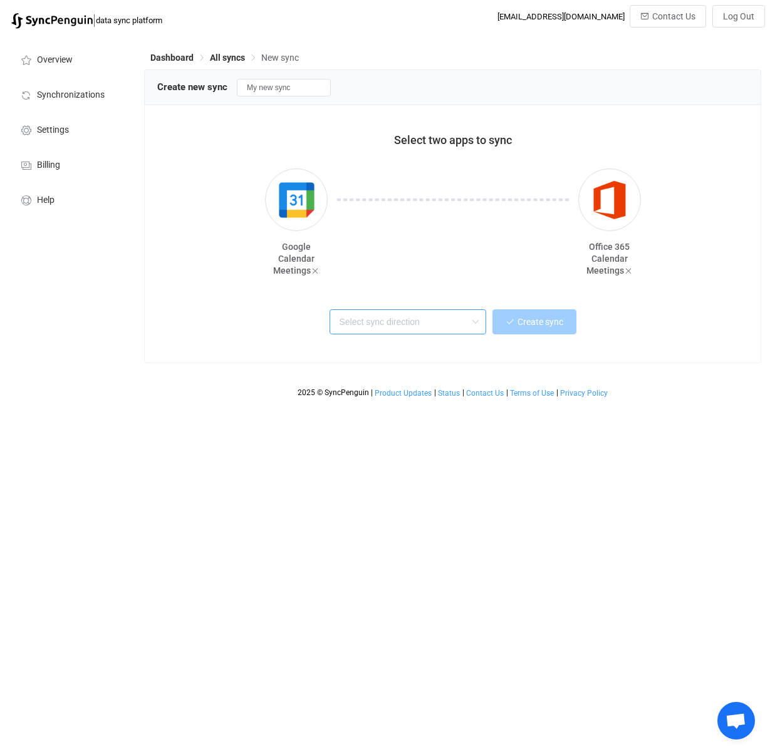
click at [450, 321] on input "text" at bounding box center [407, 321] width 157 height 25
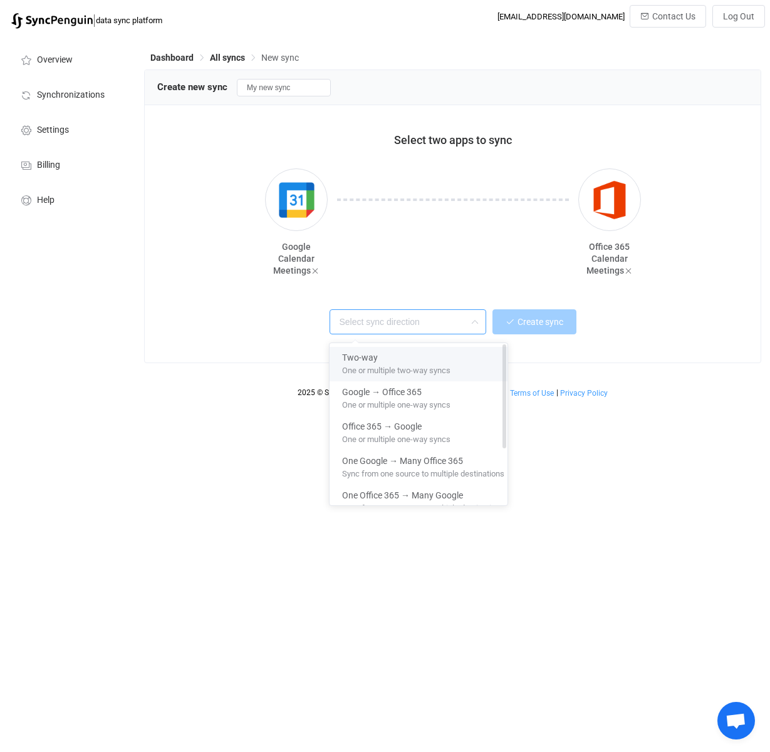
click at [386, 371] on span "One or multiple two-way syncs" at bounding box center [396, 368] width 108 height 14
type input "Two-way"
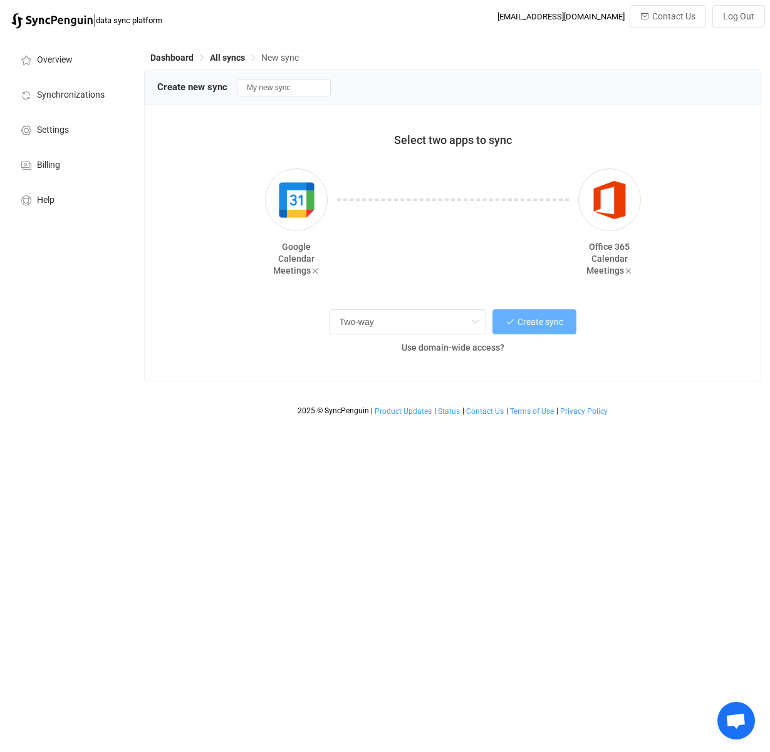
click at [543, 311] on button "Create sync" at bounding box center [534, 321] width 84 height 25
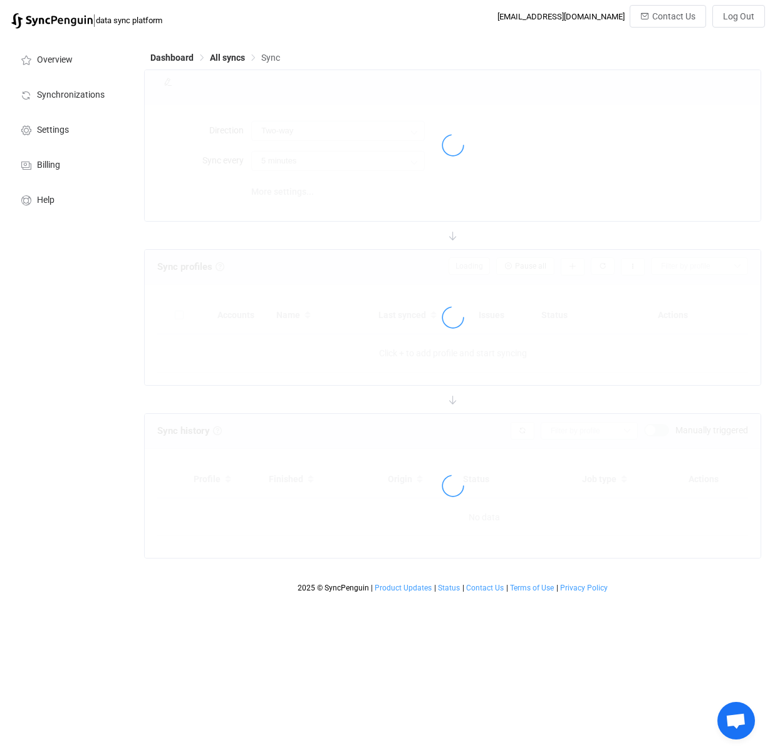
type input "10 minutes"
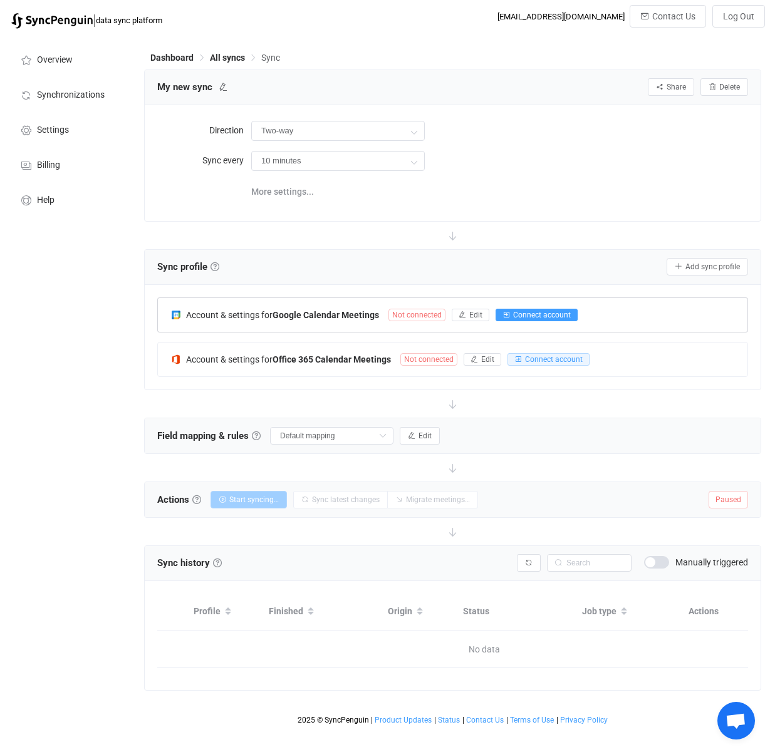
click at [528, 314] on span "Connect account" at bounding box center [542, 315] width 58 height 9
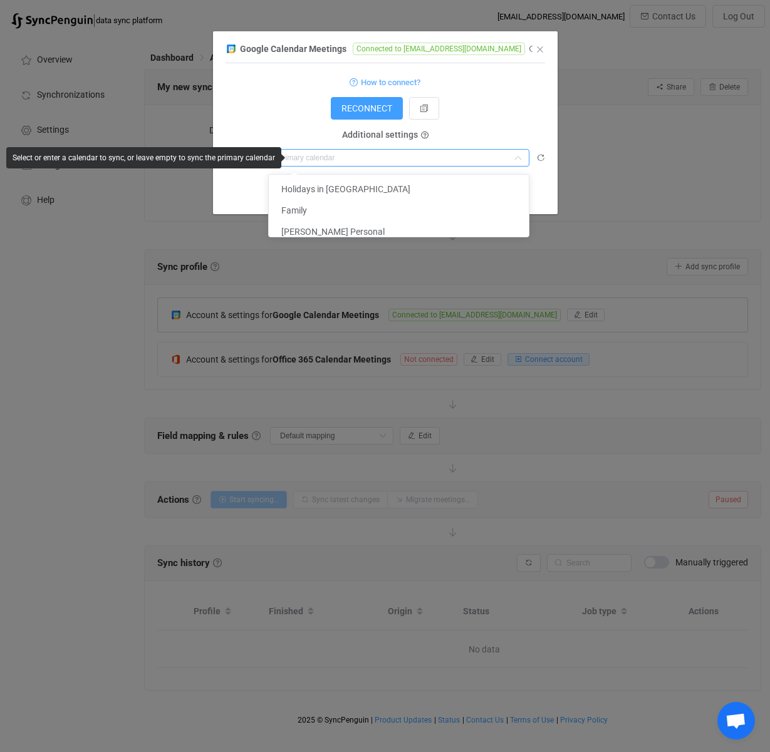
click at [326, 160] on input "dialog" at bounding box center [398, 158] width 261 height 18
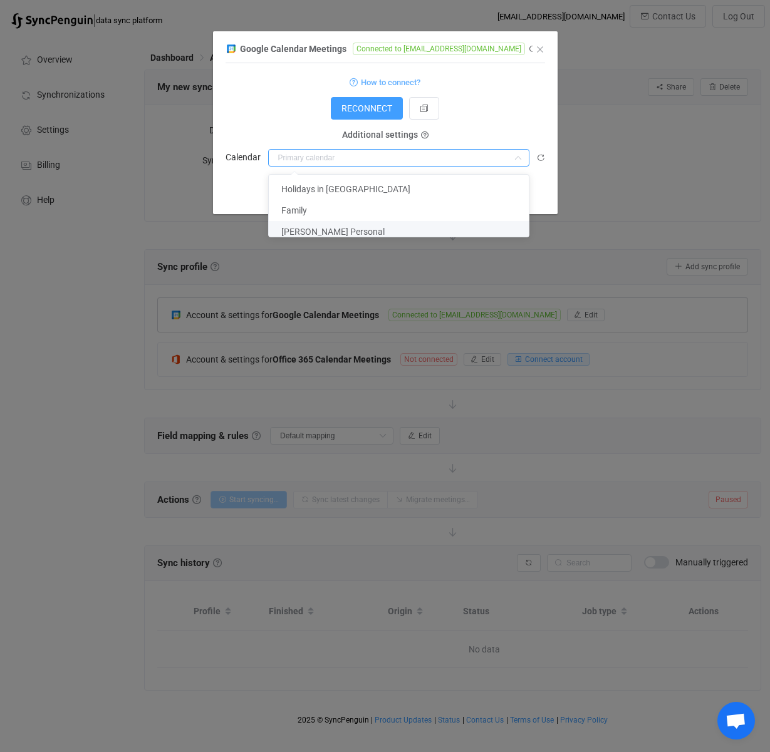
click at [296, 232] on span "[PERSON_NAME] Personal" at bounding box center [332, 232] width 103 height 10
type input "[PERSON_NAME] Personal"
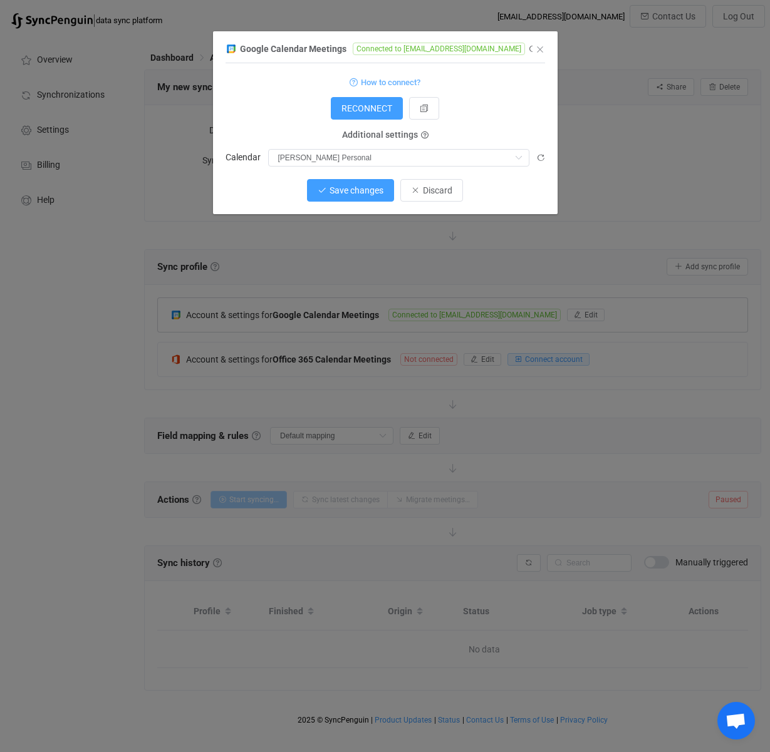
click at [362, 189] on span "Save changes" at bounding box center [356, 190] width 54 height 10
click at [424, 190] on span "Done" at bounding box center [431, 190] width 20 height 10
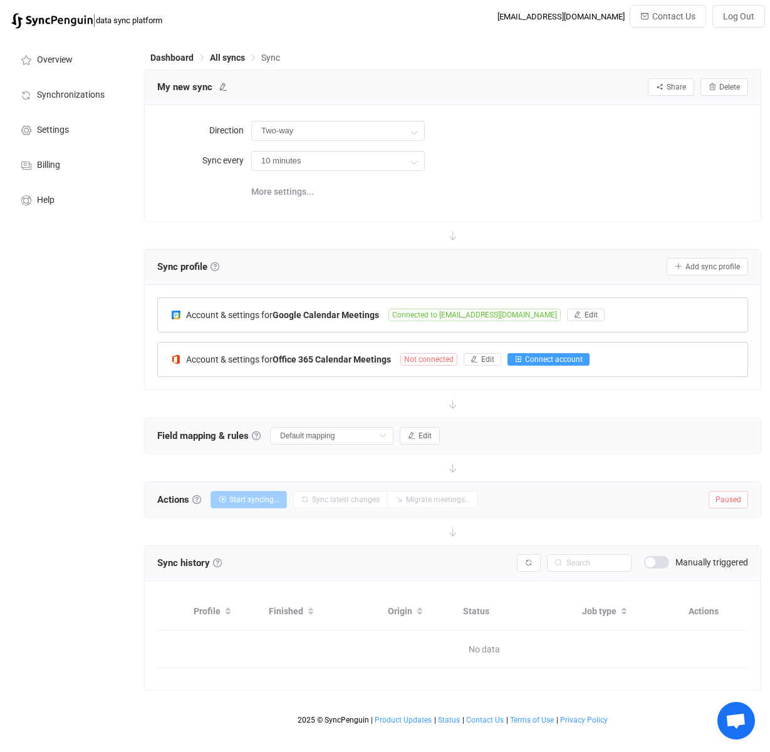
click at [535, 359] on span "Connect account" at bounding box center [554, 359] width 58 height 9
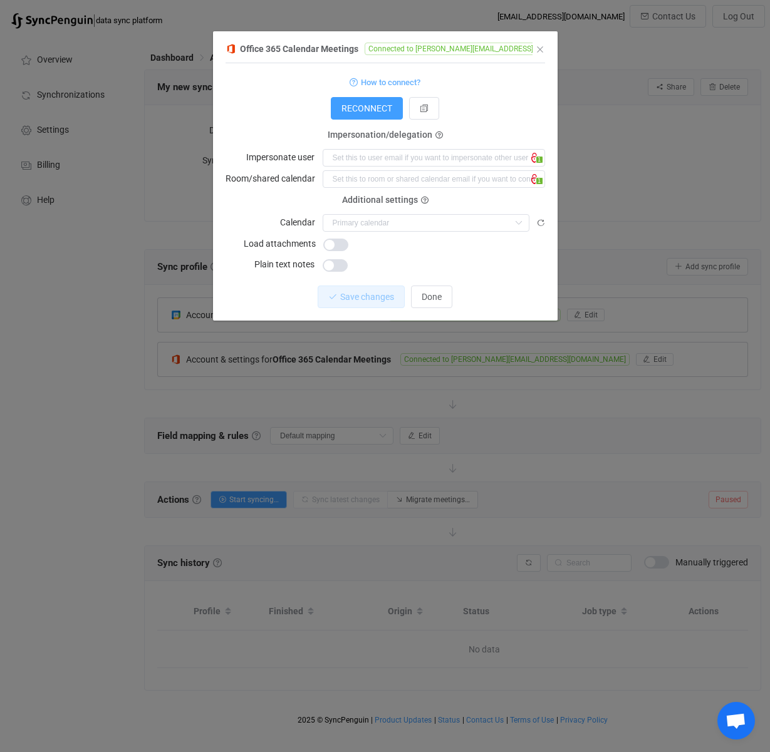
click at [259, 111] on div "RECONNECT" at bounding box center [384, 108] width 319 height 23
click at [338, 241] on span "dialog" at bounding box center [335, 245] width 25 height 13
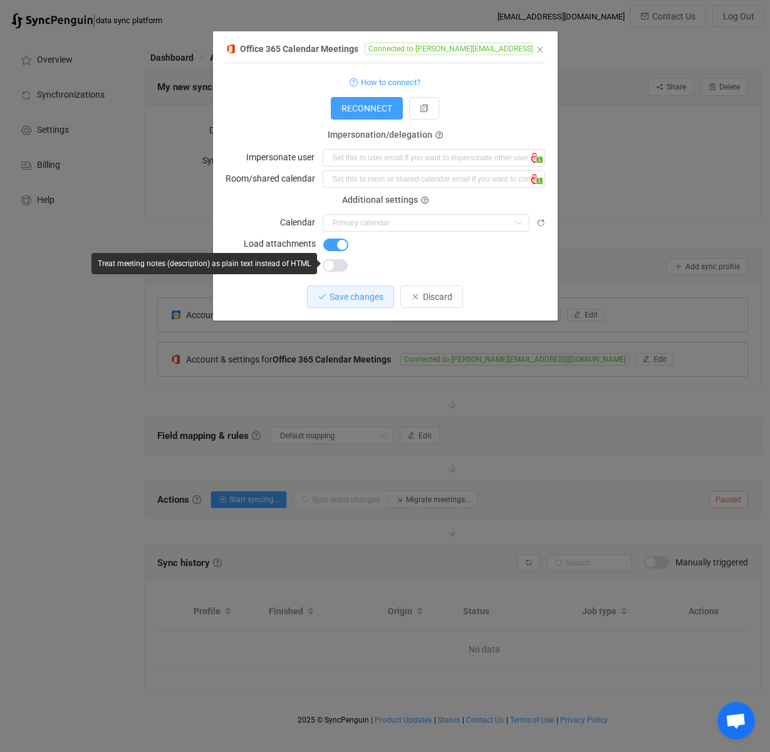
click at [430, 258] on div "dialog" at bounding box center [433, 264] width 222 height 18
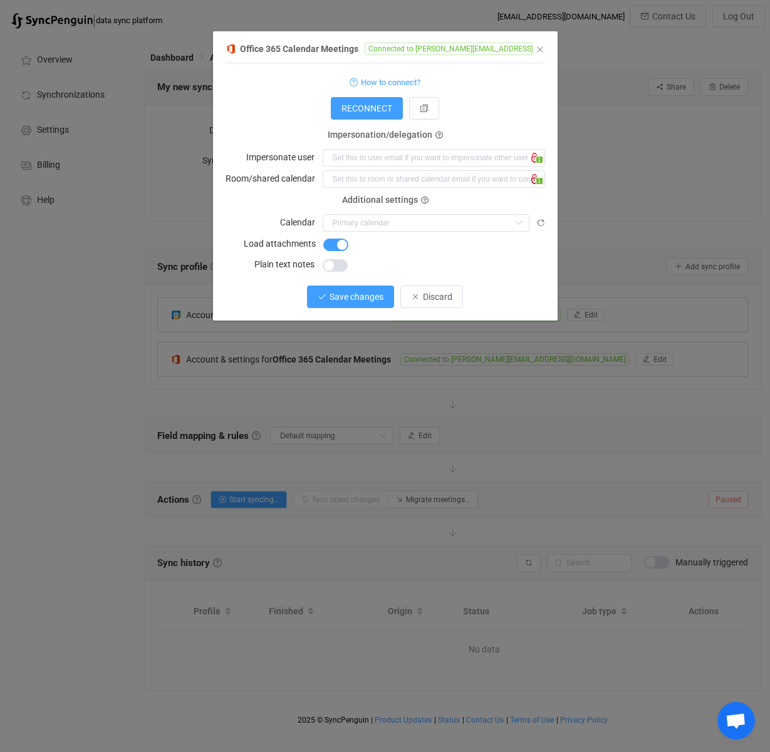
click at [344, 292] on span "Save changes" at bounding box center [356, 297] width 54 height 10
click at [430, 299] on span "Done" at bounding box center [431, 297] width 20 height 10
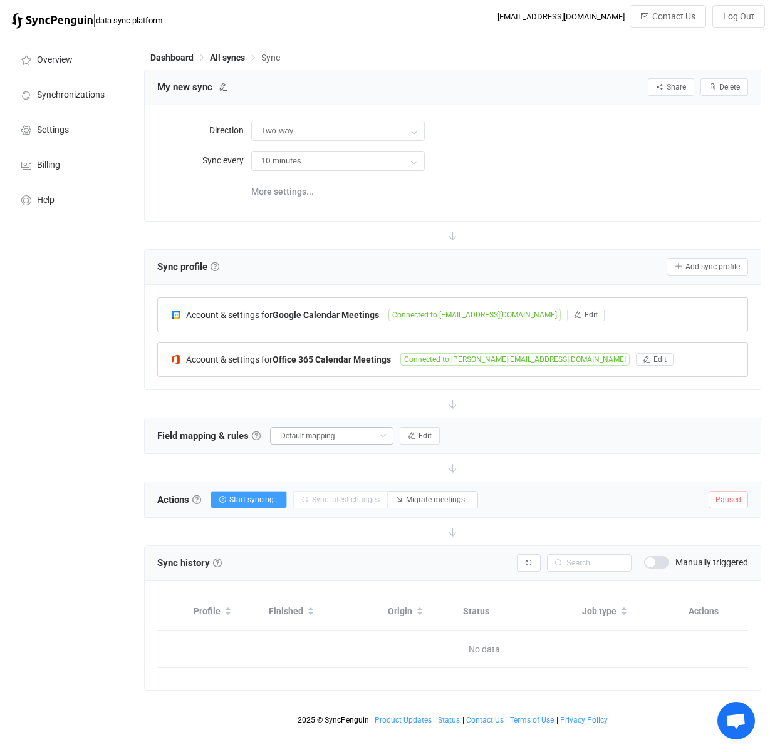
click at [374, 435] on icon at bounding box center [382, 436] width 16 height 18
click at [271, 500] on span "Start syncing…" at bounding box center [253, 499] width 49 height 9
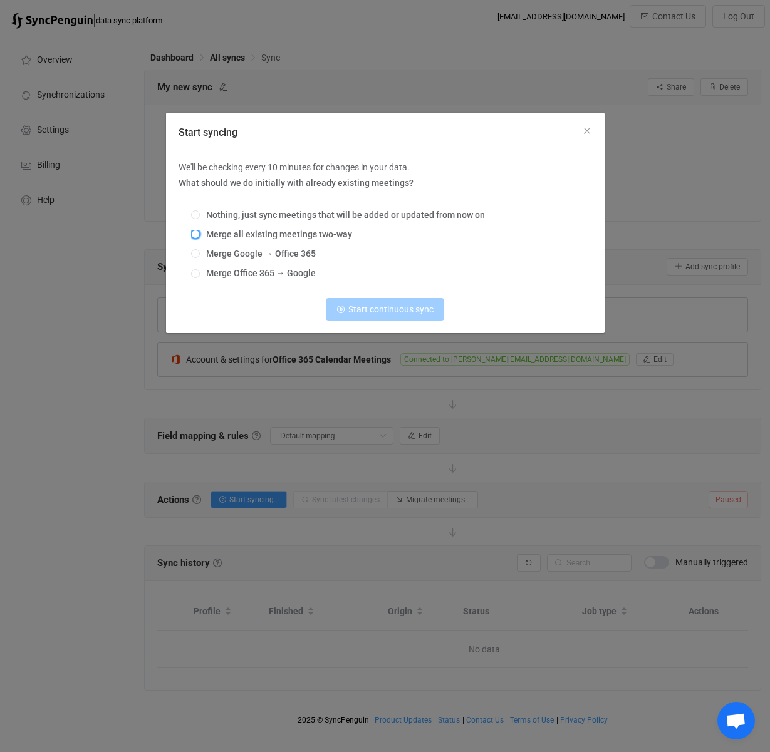
click at [196, 234] on span "Start syncing" at bounding box center [195, 234] width 9 height 9
click at [196, 234] on input "Merge all existing meetings two-way" at bounding box center [195, 235] width 9 height 10
radio input "true"
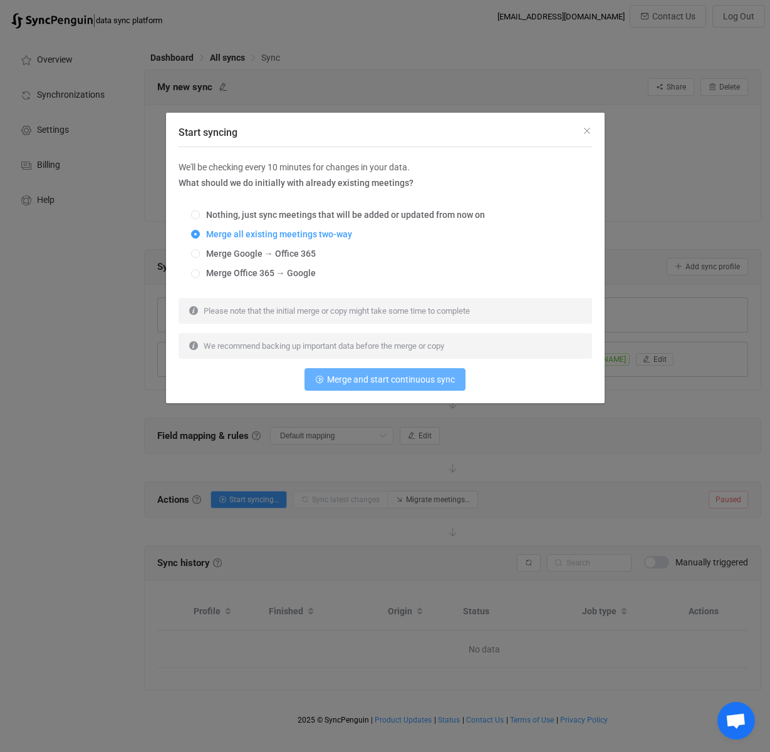
click at [397, 384] on span "Merge and start continuous sync" at bounding box center [391, 379] width 128 height 10
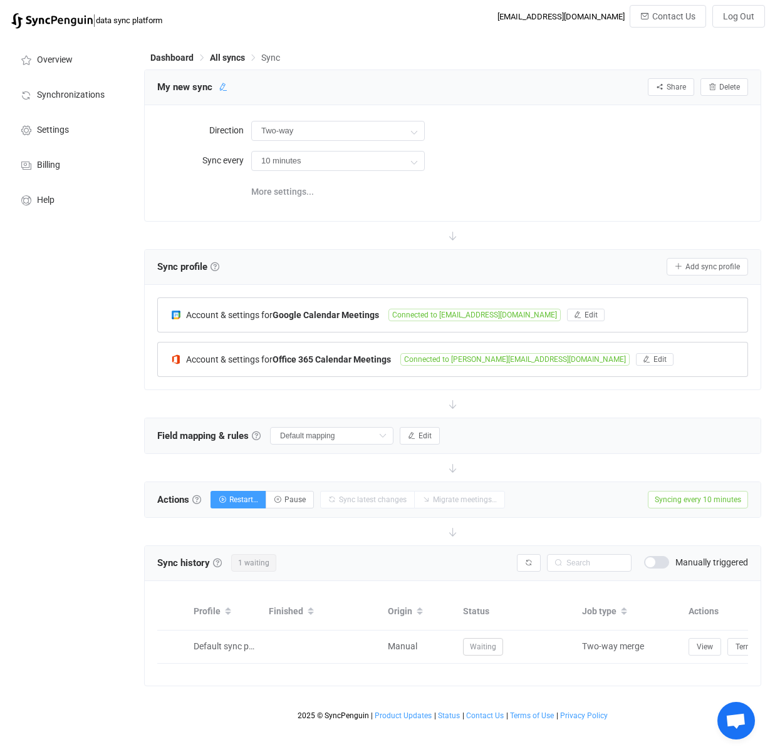
click at [224, 86] on icon at bounding box center [223, 87] width 9 height 9
click at [229, 86] on input "My new sync" at bounding box center [210, 87] width 119 height 19
drag, startPoint x: 225, startPoint y: 87, endPoint x: 120, endPoint y: 81, distance: 105.3
click at [118, 81] on div "Overview Synchronizations Settings Billing Help Dashboard All syncs Sync My new…" at bounding box center [385, 380] width 770 height 691
type input "Gmail and WDG"
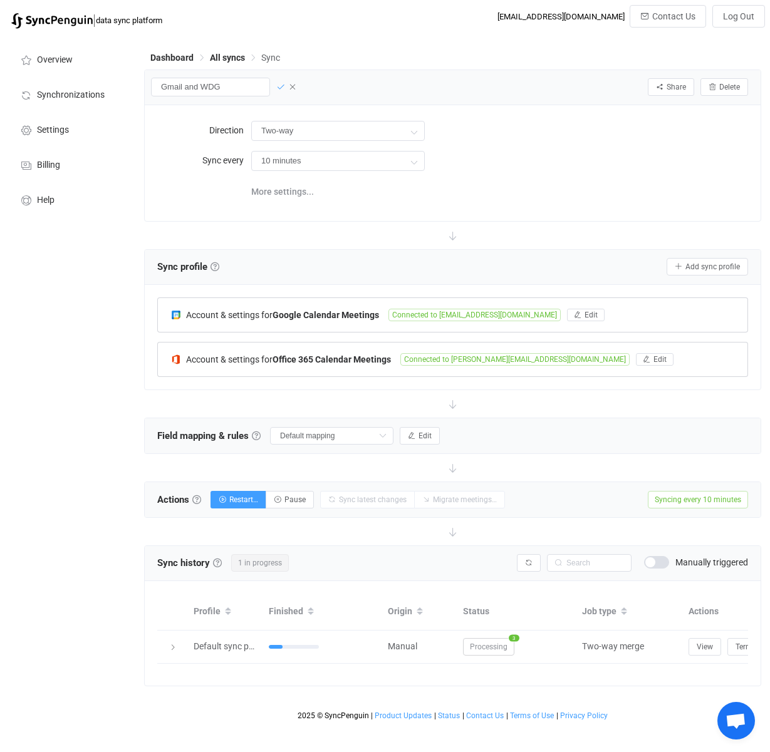
click at [276, 87] on icon at bounding box center [280, 87] width 9 height 9
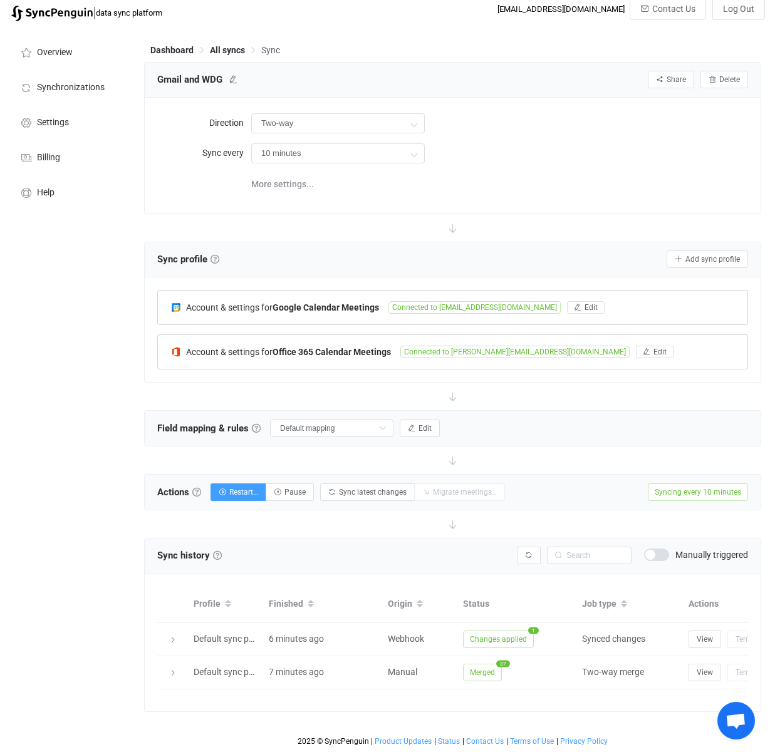
scroll to position [16, 0]
click at [374, 420] on icon at bounding box center [382, 429] width 16 height 18
click at [557, 411] on div "Field mapping & rules Field mapping & rules By default, all meetings of the con…" at bounding box center [452, 428] width 615 height 35
click at [297, 174] on span "More settings..." at bounding box center [282, 184] width 63 height 25
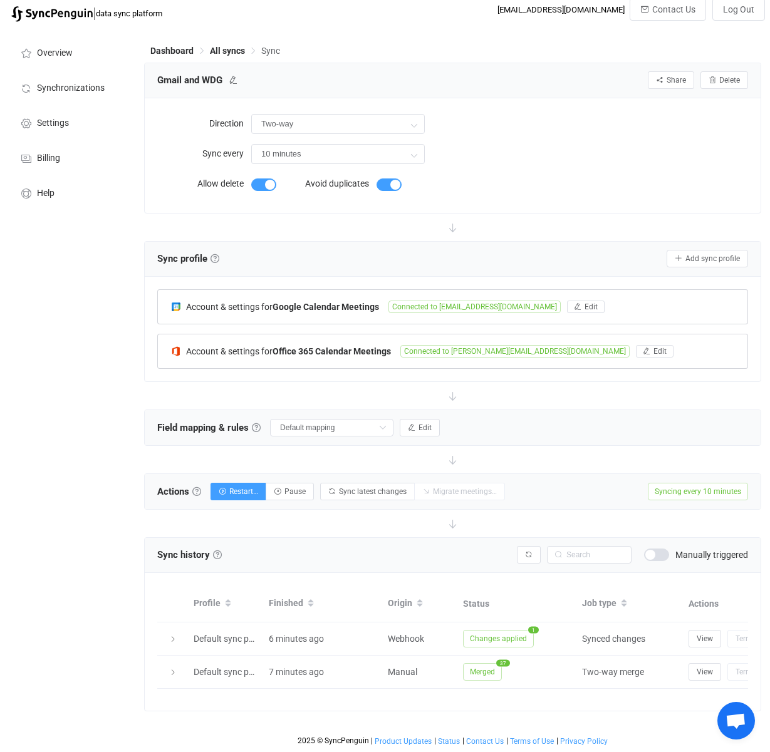
scroll to position [15, 0]
click at [50, 118] on span "Settings" at bounding box center [53, 123] width 32 height 10
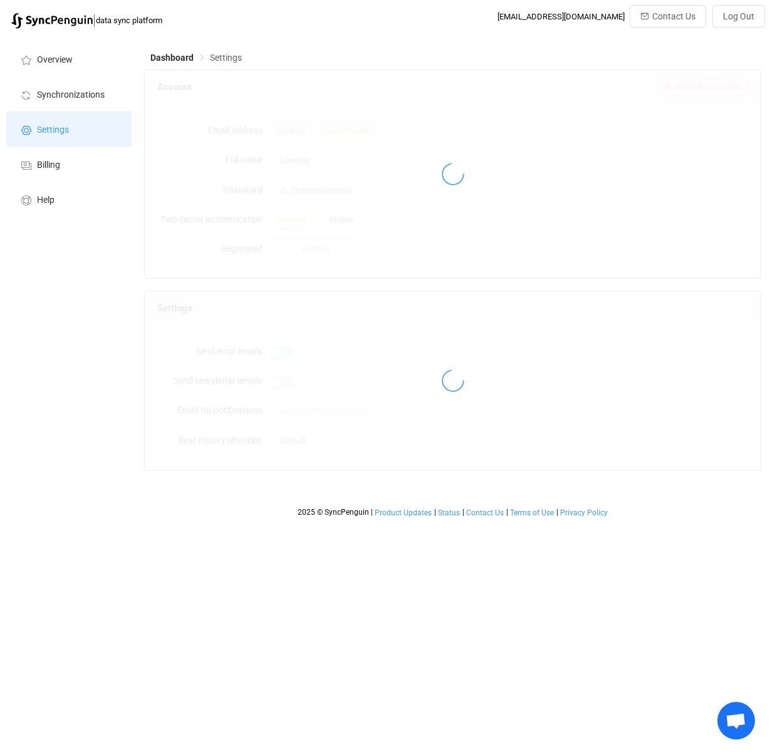
type input "[PERSON_NAME]"
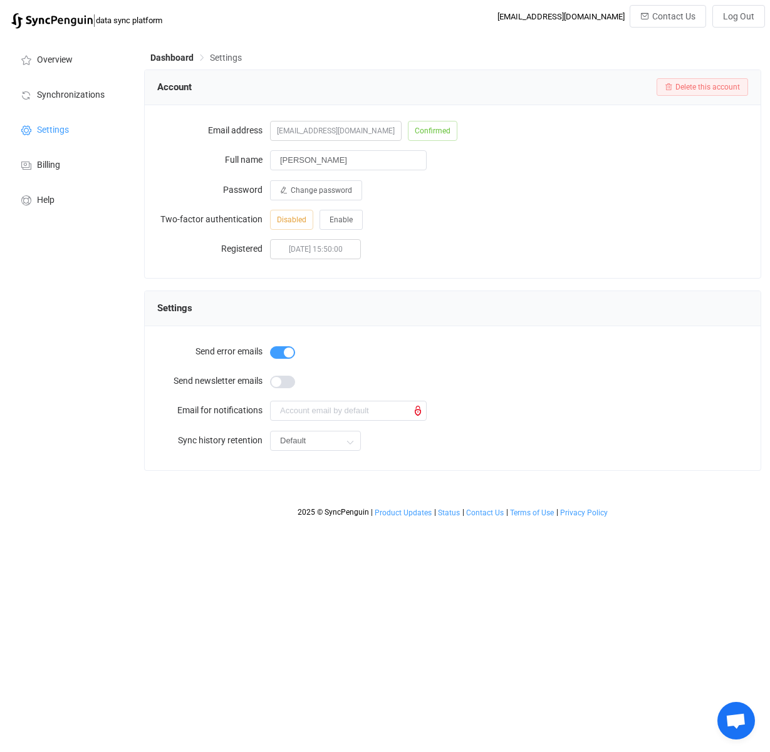
click at [219, 56] on span "Settings" at bounding box center [226, 58] width 32 height 10
click at [64, 66] on li "Overview" at bounding box center [68, 58] width 125 height 35
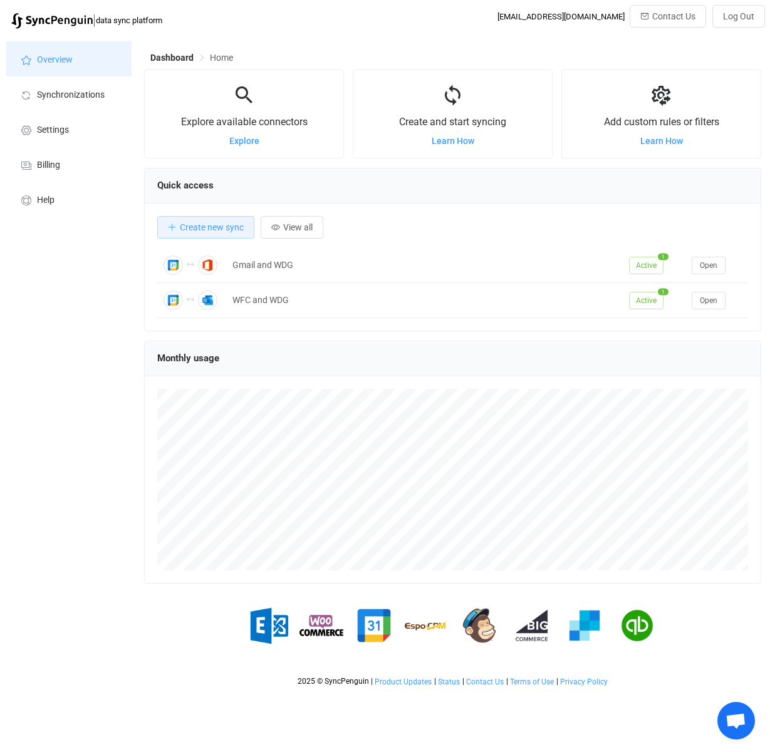
scroll to position [243, 617]
click at [662, 139] on span "Learn How" at bounding box center [661, 141] width 43 height 10
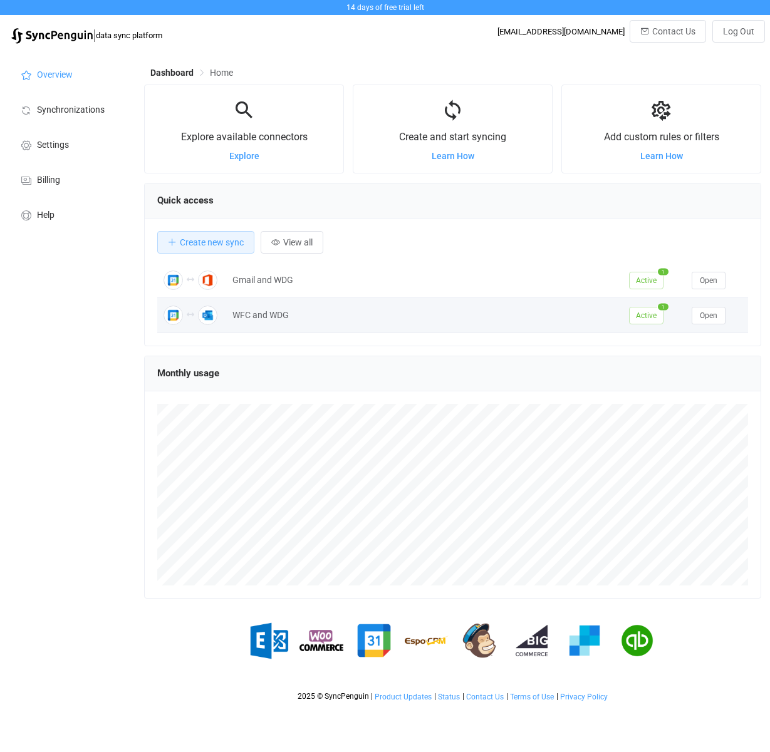
scroll to position [243, 617]
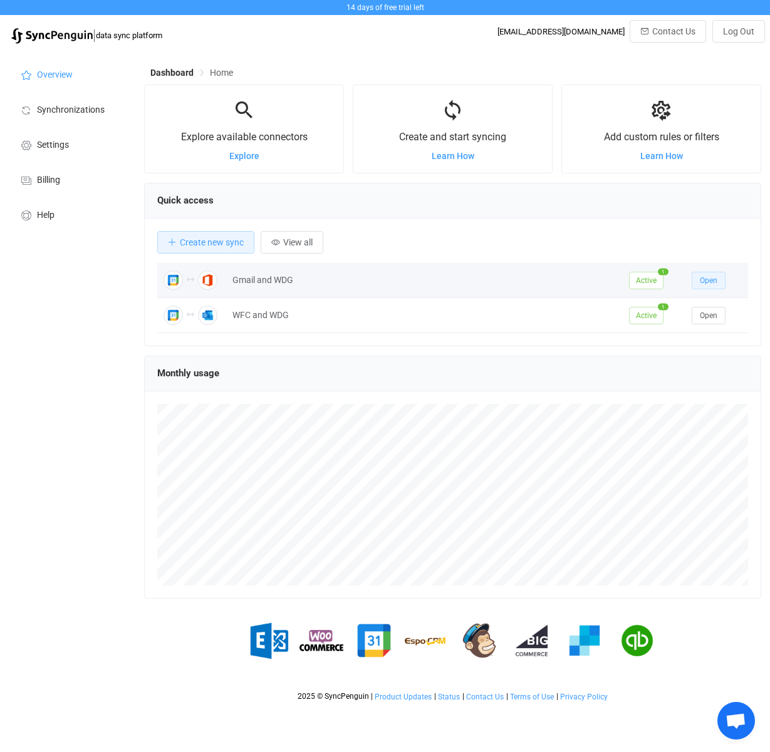
click at [715, 282] on span "Open" at bounding box center [708, 280] width 18 height 9
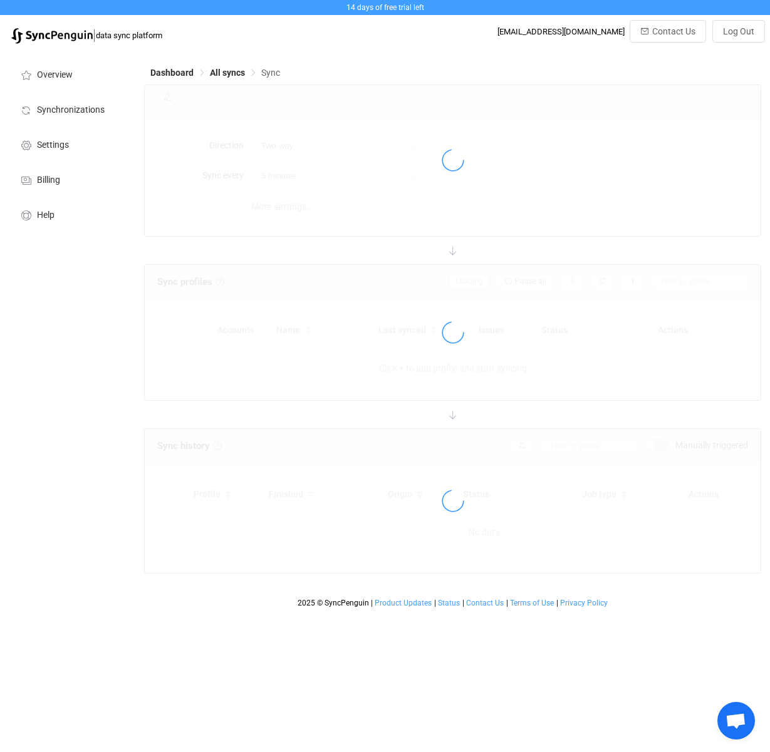
type input "10 minutes"
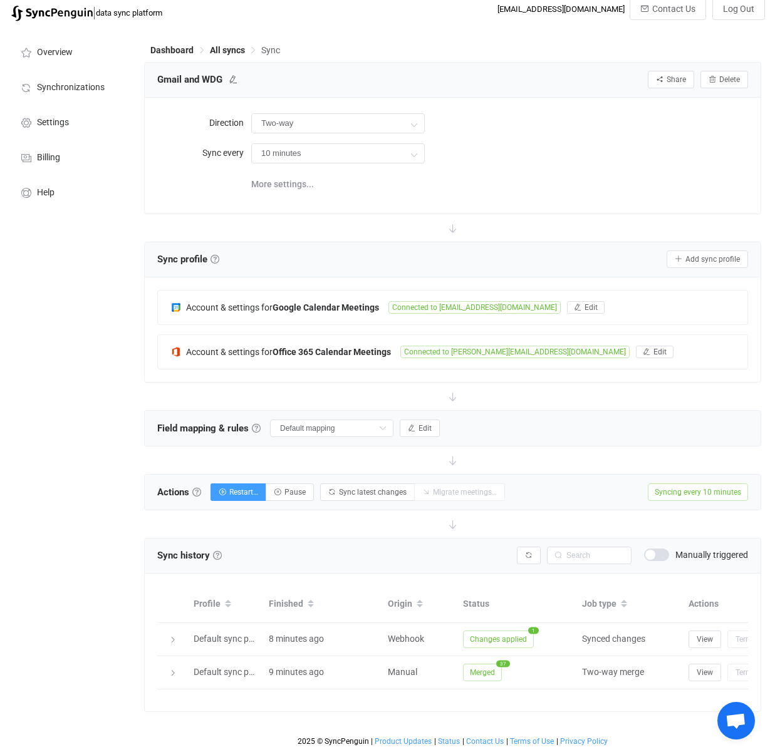
scroll to position [31, 0]
click at [418, 424] on span "Edit" at bounding box center [424, 428] width 13 height 9
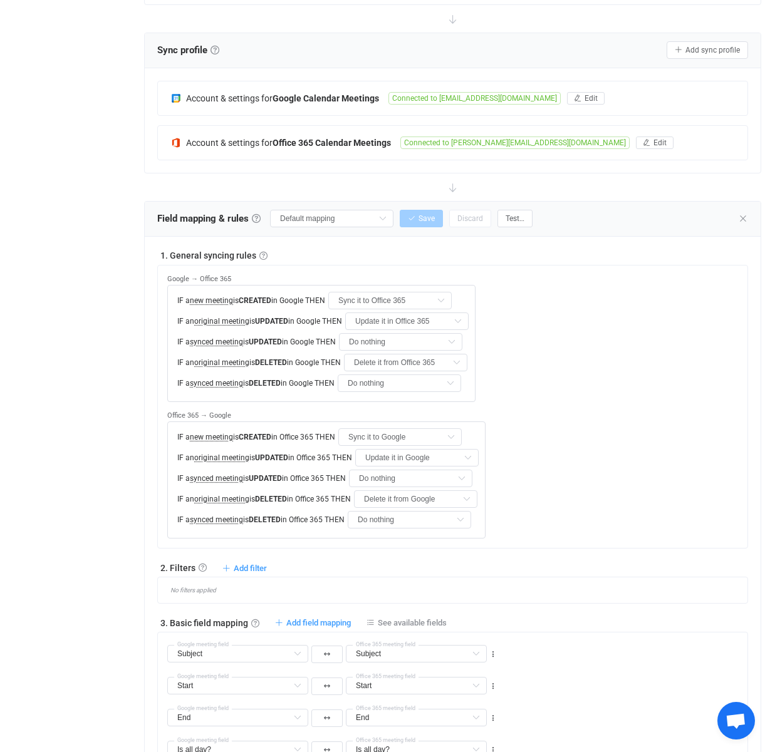
scroll to position [184, 0]
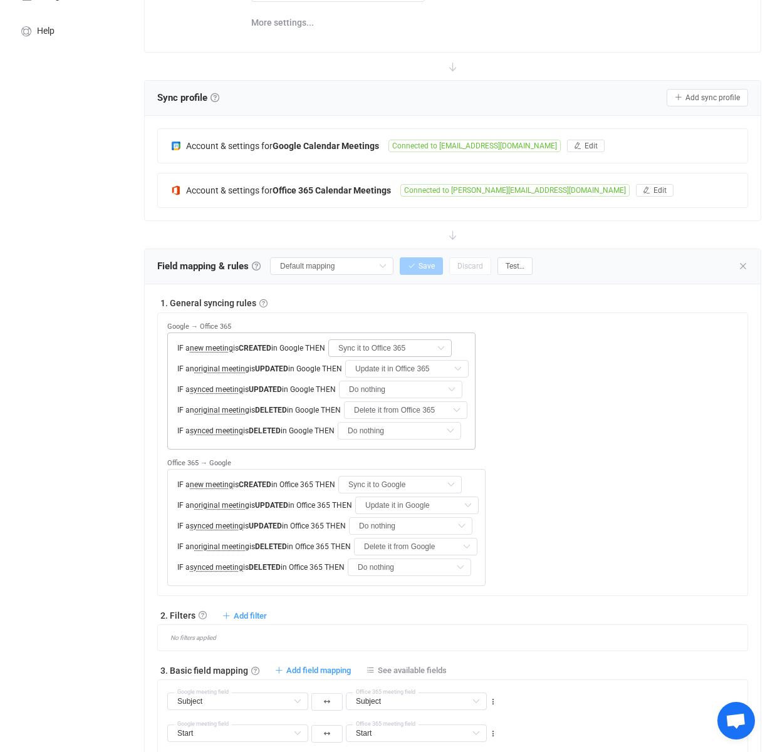
click at [435, 344] on icon at bounding box center [441, 348] width 16 height 18
click at [485, 302] on div "1. General syncing rules General syncing rules Control how SyncPengin reacts to…" at bounding box center [452, 303] width 590 height 13
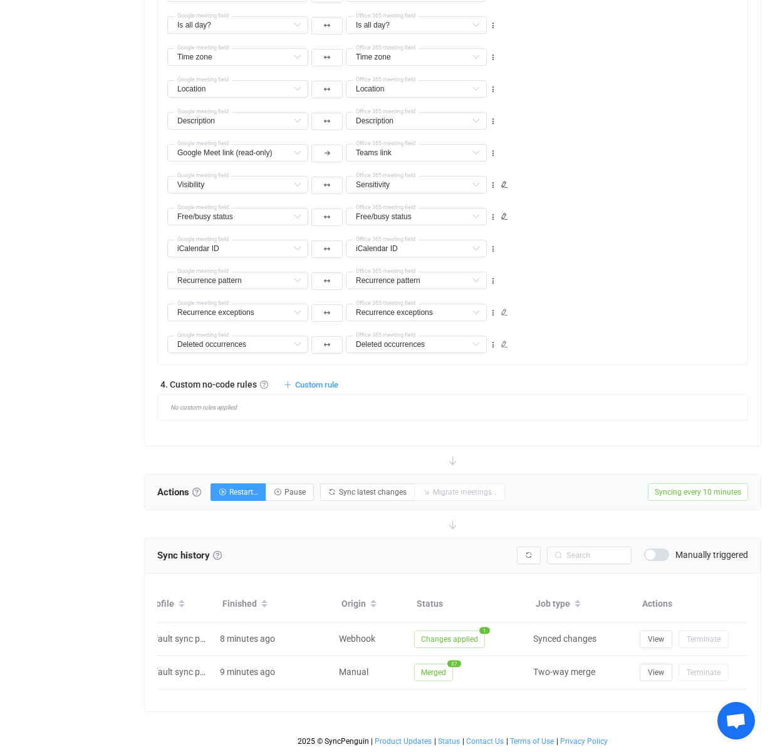
scroll to position [0, 63]
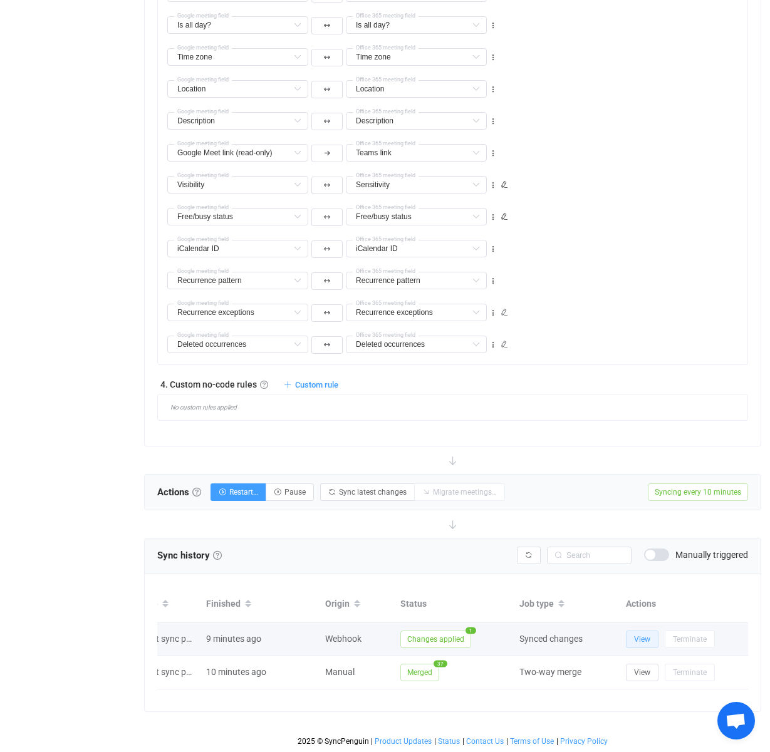
click at [642, 635] on span "View" at bounding box center [642, 639] width 16 height 9
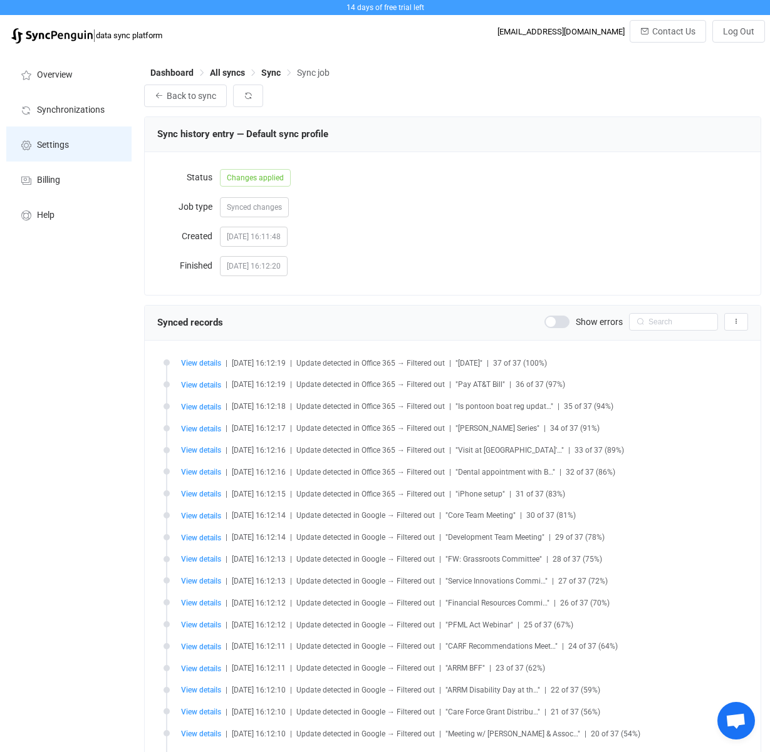
click at [55, 145] on span "Settings" at bounding box center [53, 145] width 32 height 10
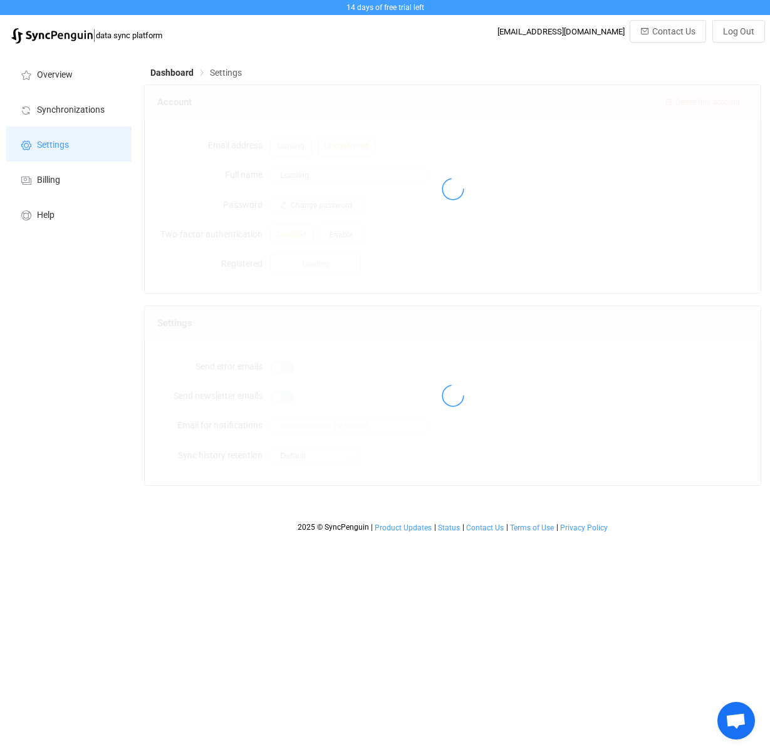
type input "[PERSON_NAME]"
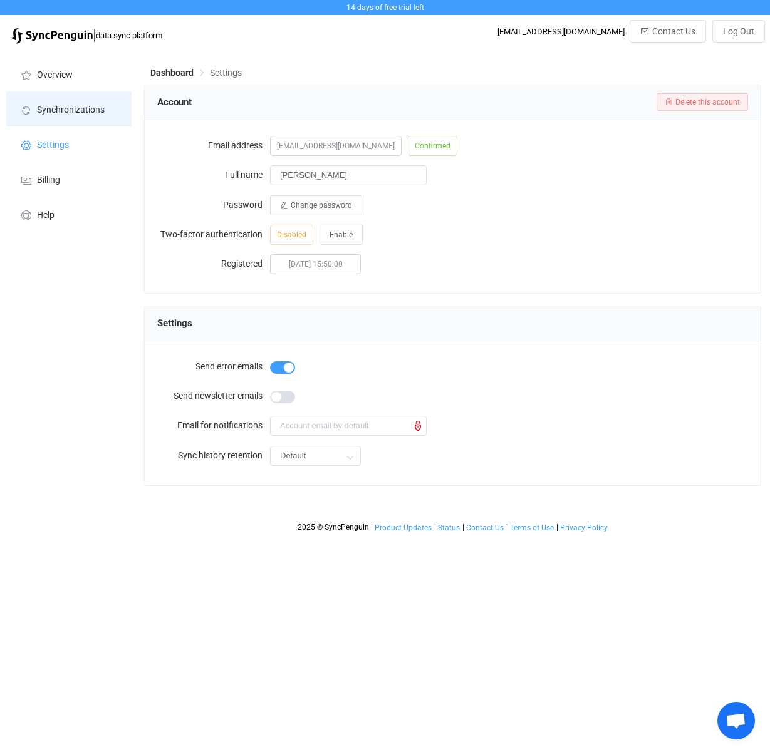
click at [59, 113] on span "Synchronizations" at bounding box center [71, 110] width 68 height 10
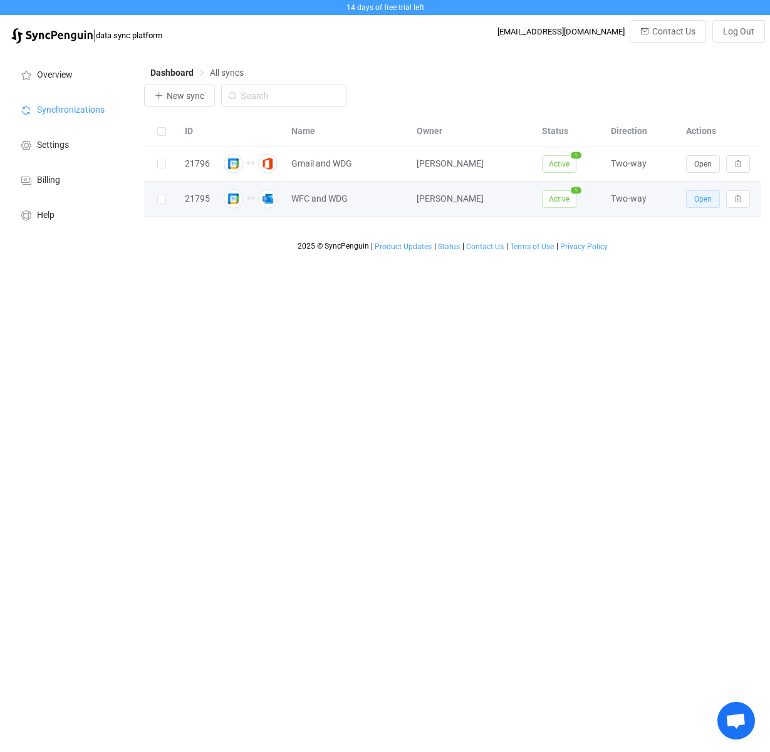
click at [709, 198] on span "Open" at bounding box center [703, 199] width 18 height 9
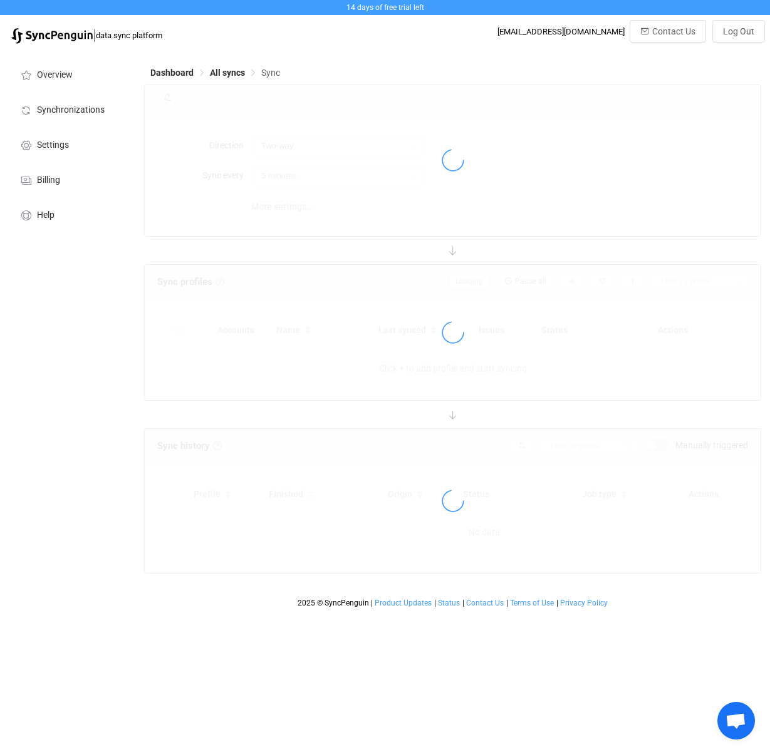
type input "10 minutes"
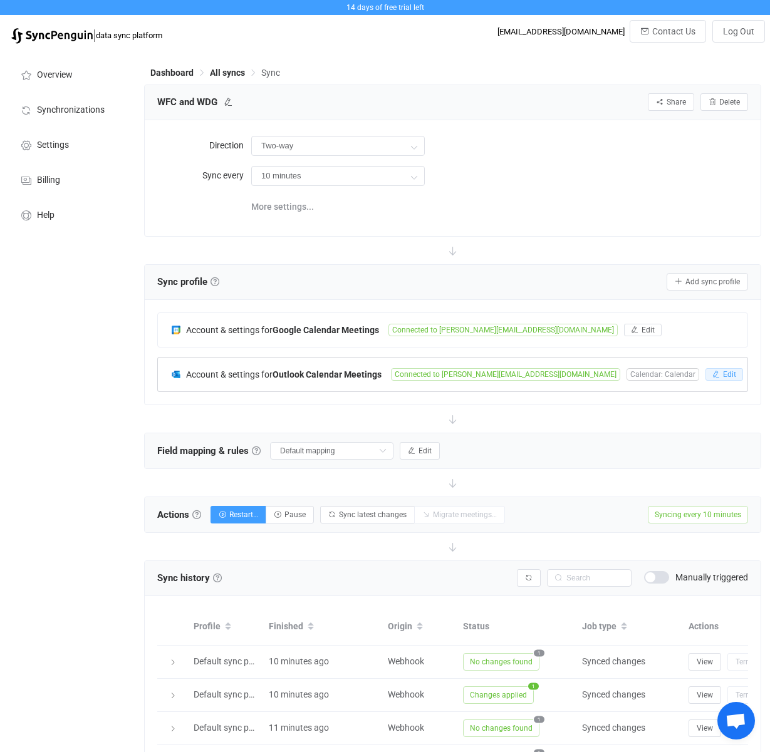
click at [723, 373] on span "Edit" at bounding box center [729, 374] width 13 height 9
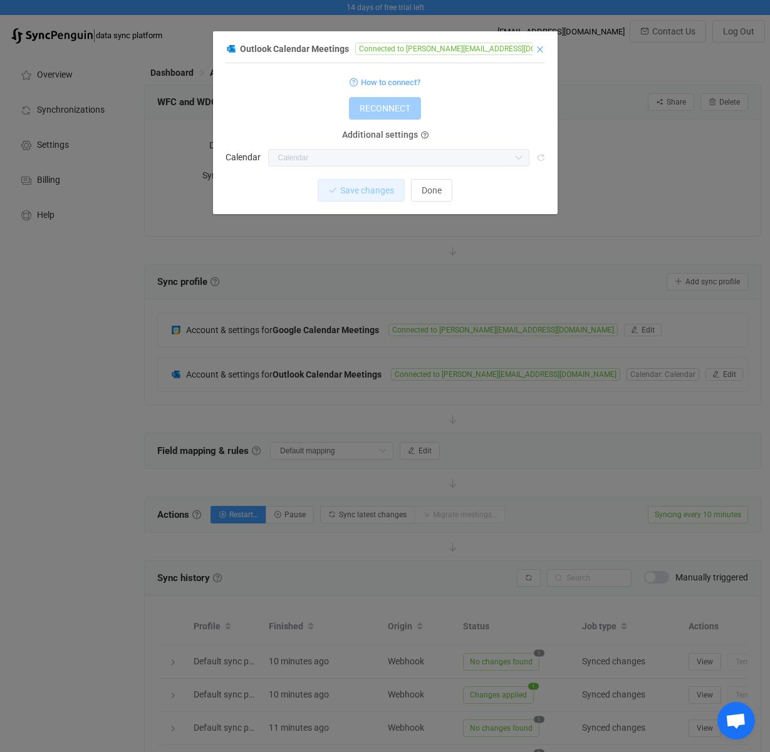
click at [543, 48] on icon "Close" at bounding box center [540, 49] width 10 height 10
